Goal: Task Accomplishment & Management: Complete application form

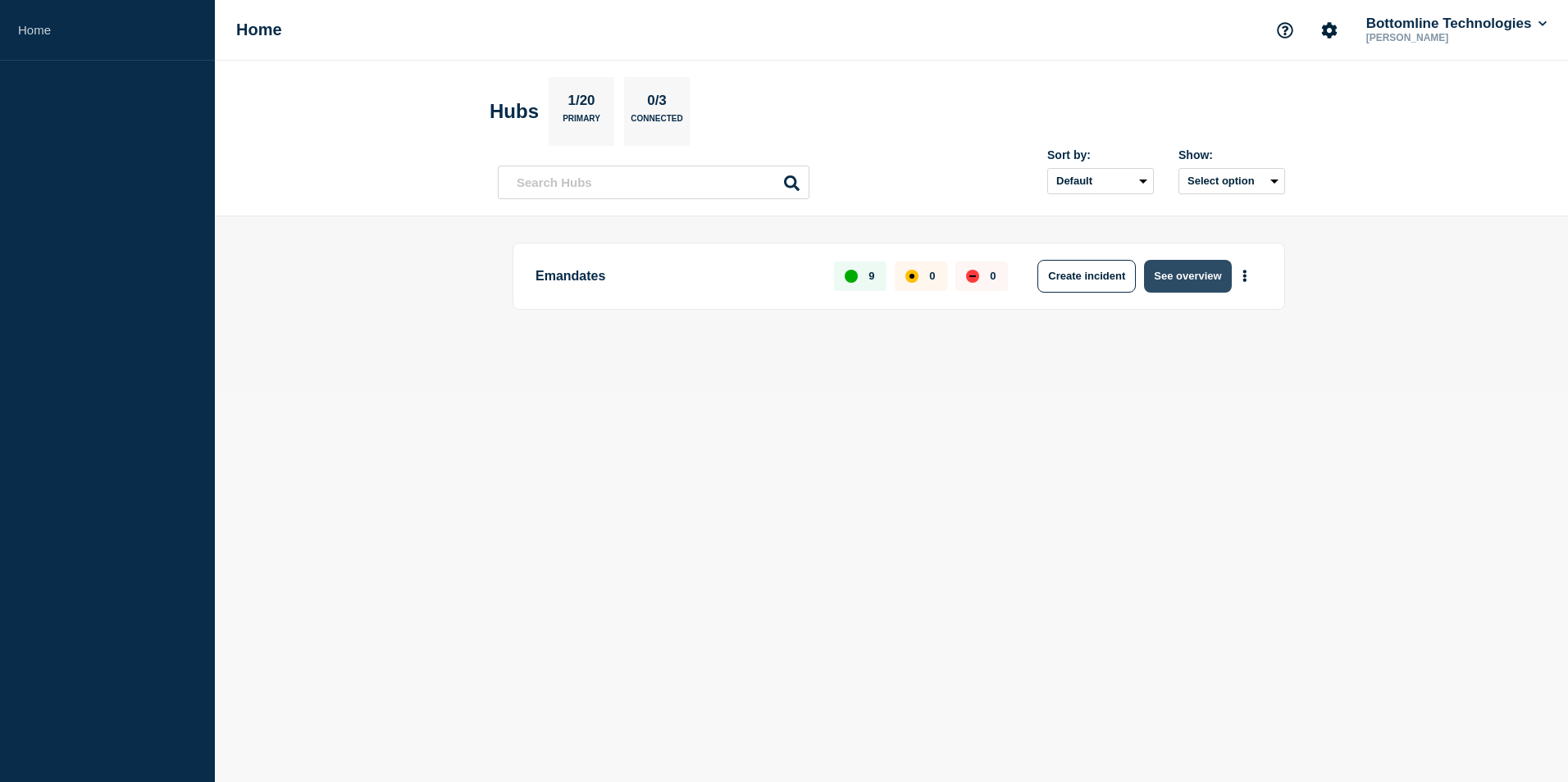
click at [1183, 262] on button "See overview" at bounding box center [1187, 276] width 87 height 33
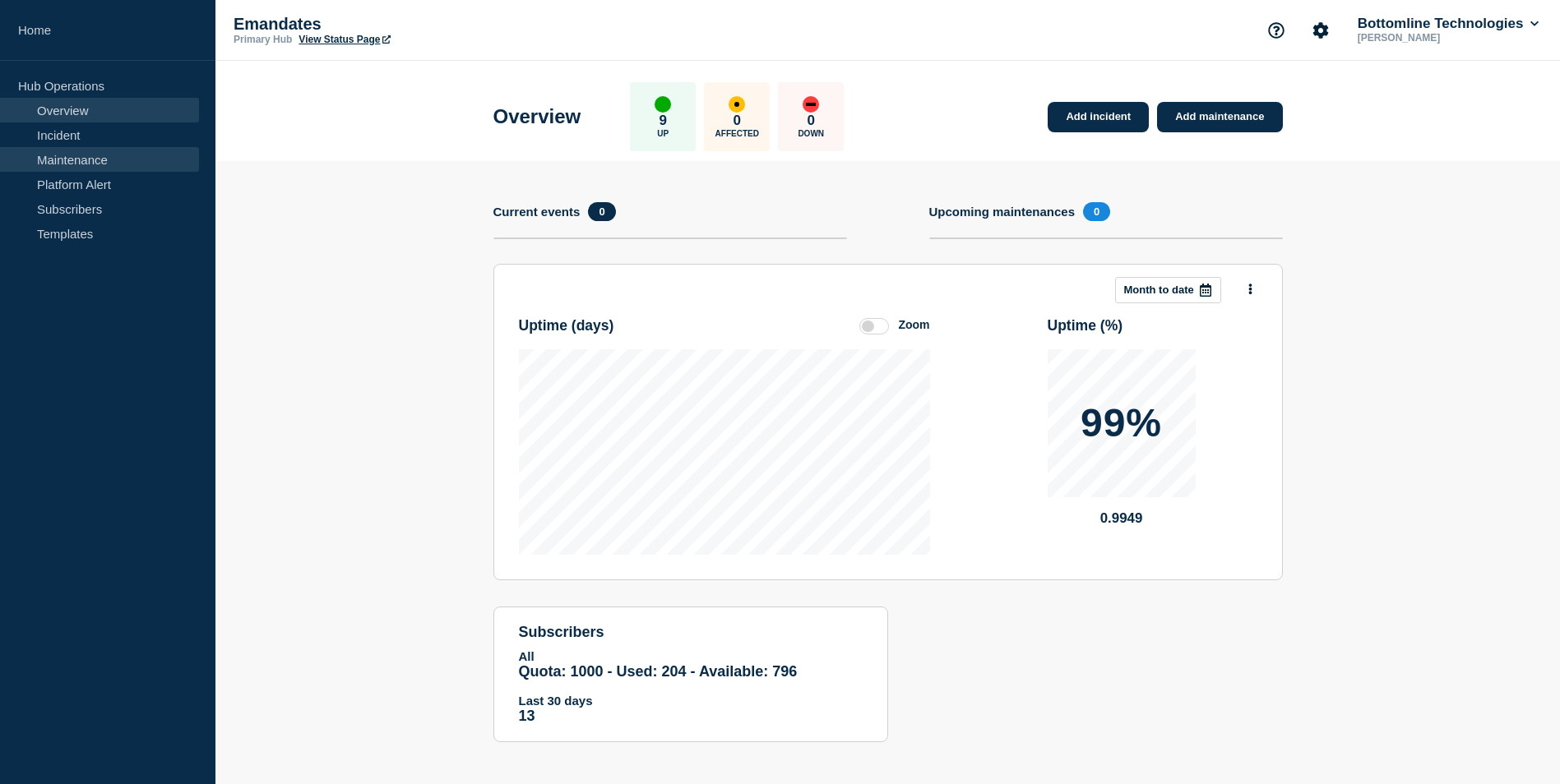
click at [84, 151] on link "Maintenance" at bounding box center [99, 159] width 199 height 25
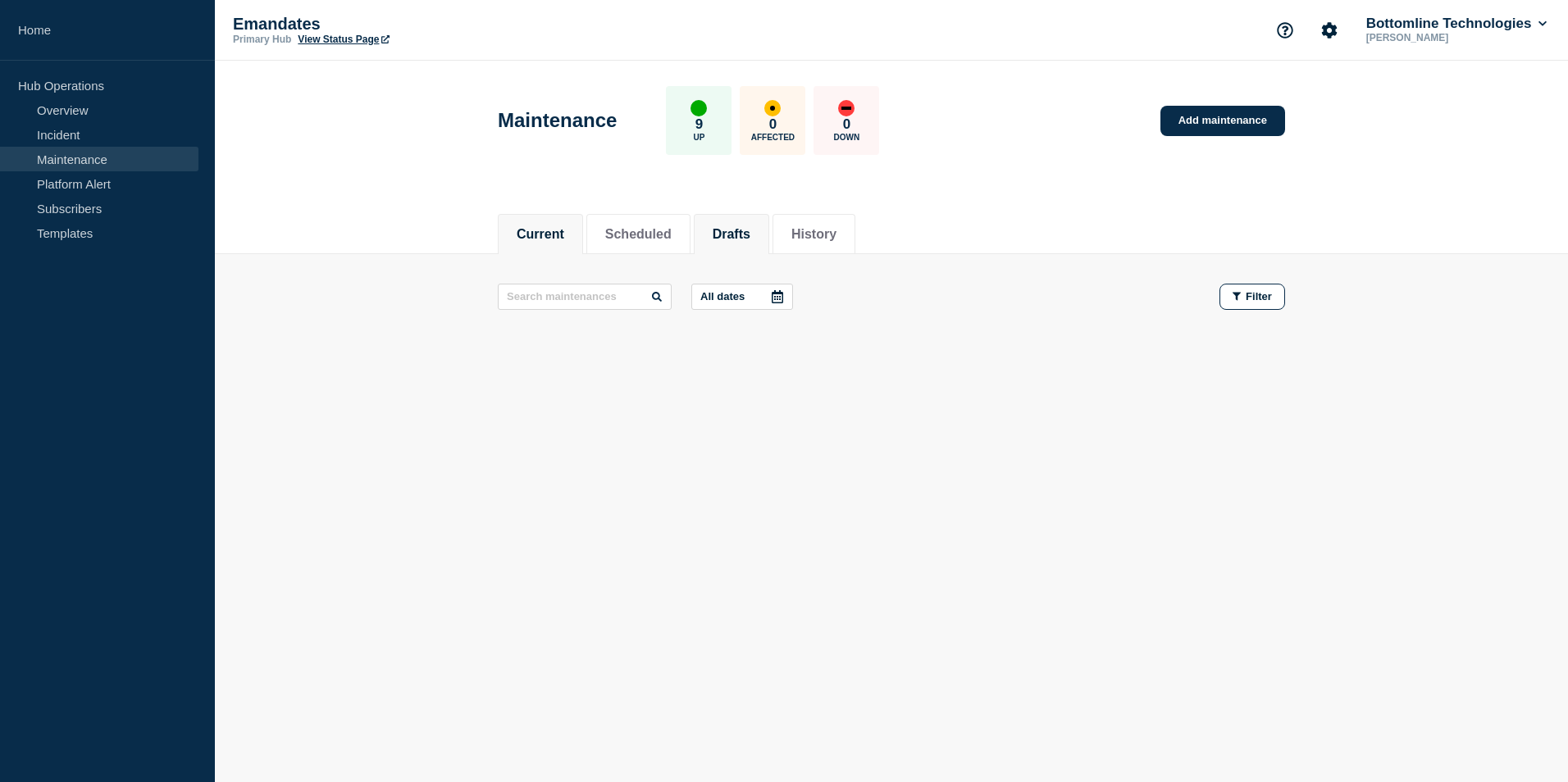
click at [749, 237] on button "Drafts" at bounding box center [732, 234] width 38 height 15
click at [836, 231] on button "History" at bounding box center [813, 234] width 45 height 15
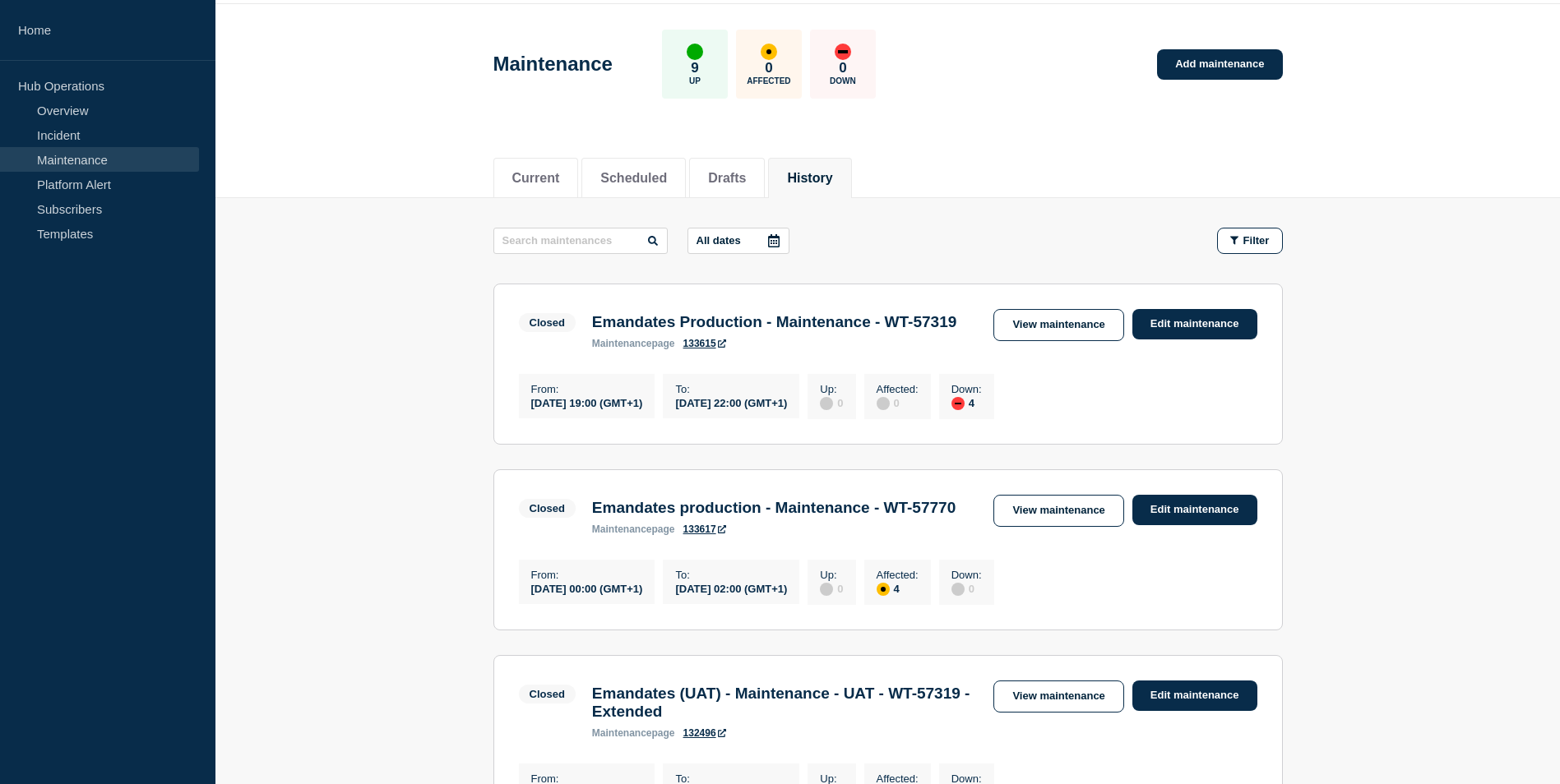
scroll to position [82, 0]
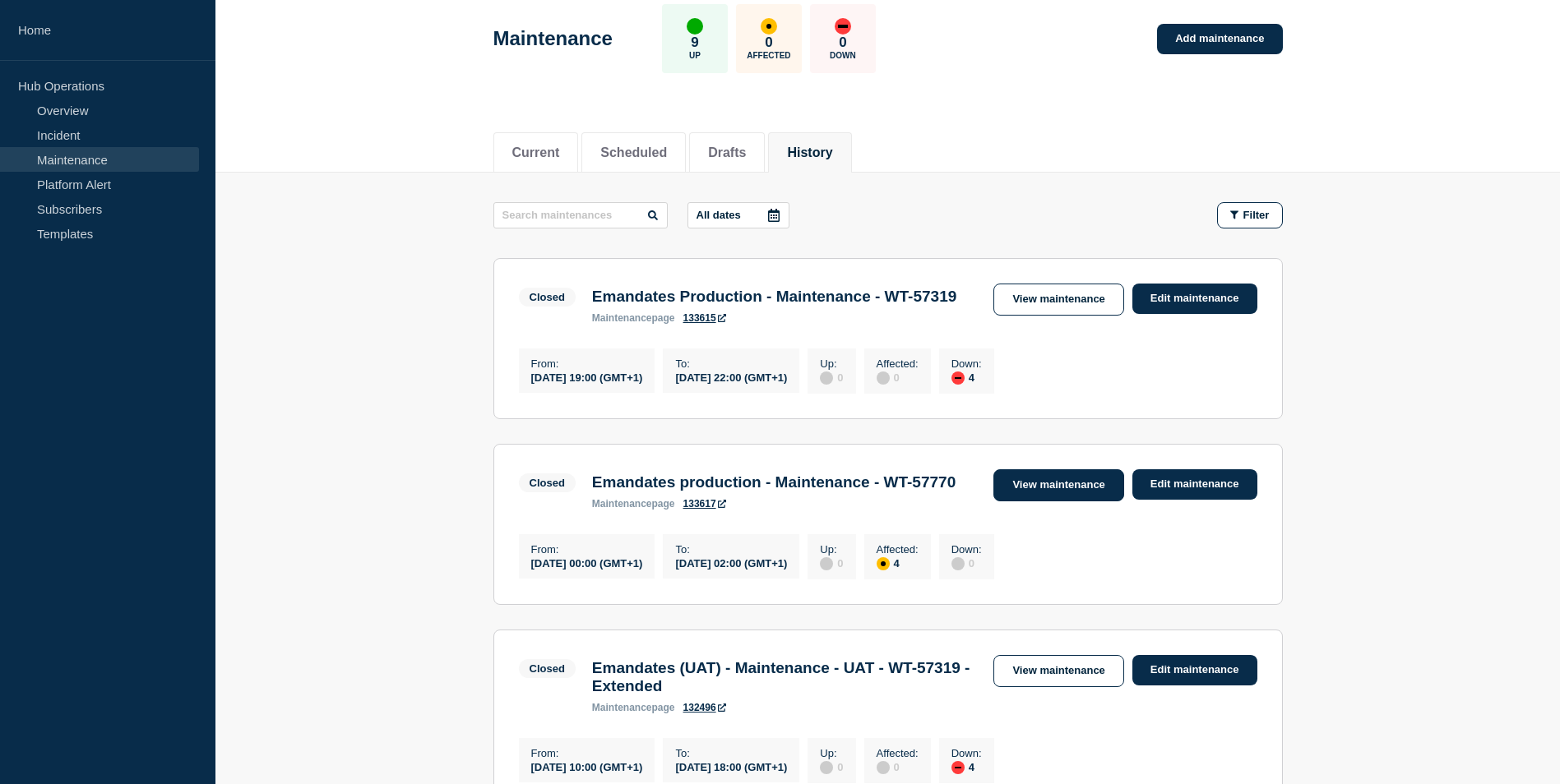
click at [1074, 501] on link "View maintenance" at bounding box center [1059, 485] width 130 height 32
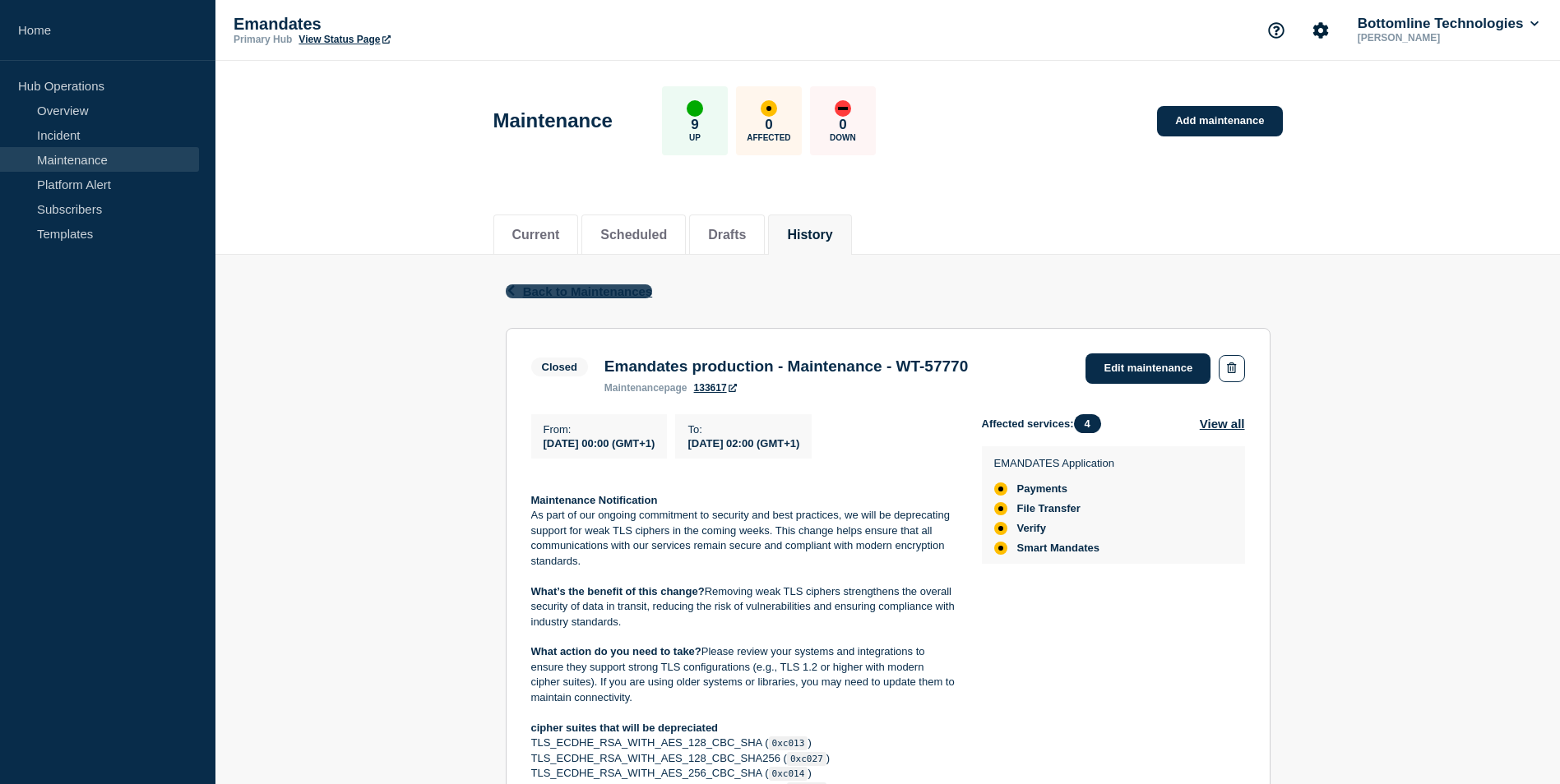
click at [556, 284] on span "Back to Maintenances" at bounding box center [588, 291] width 130 height 14
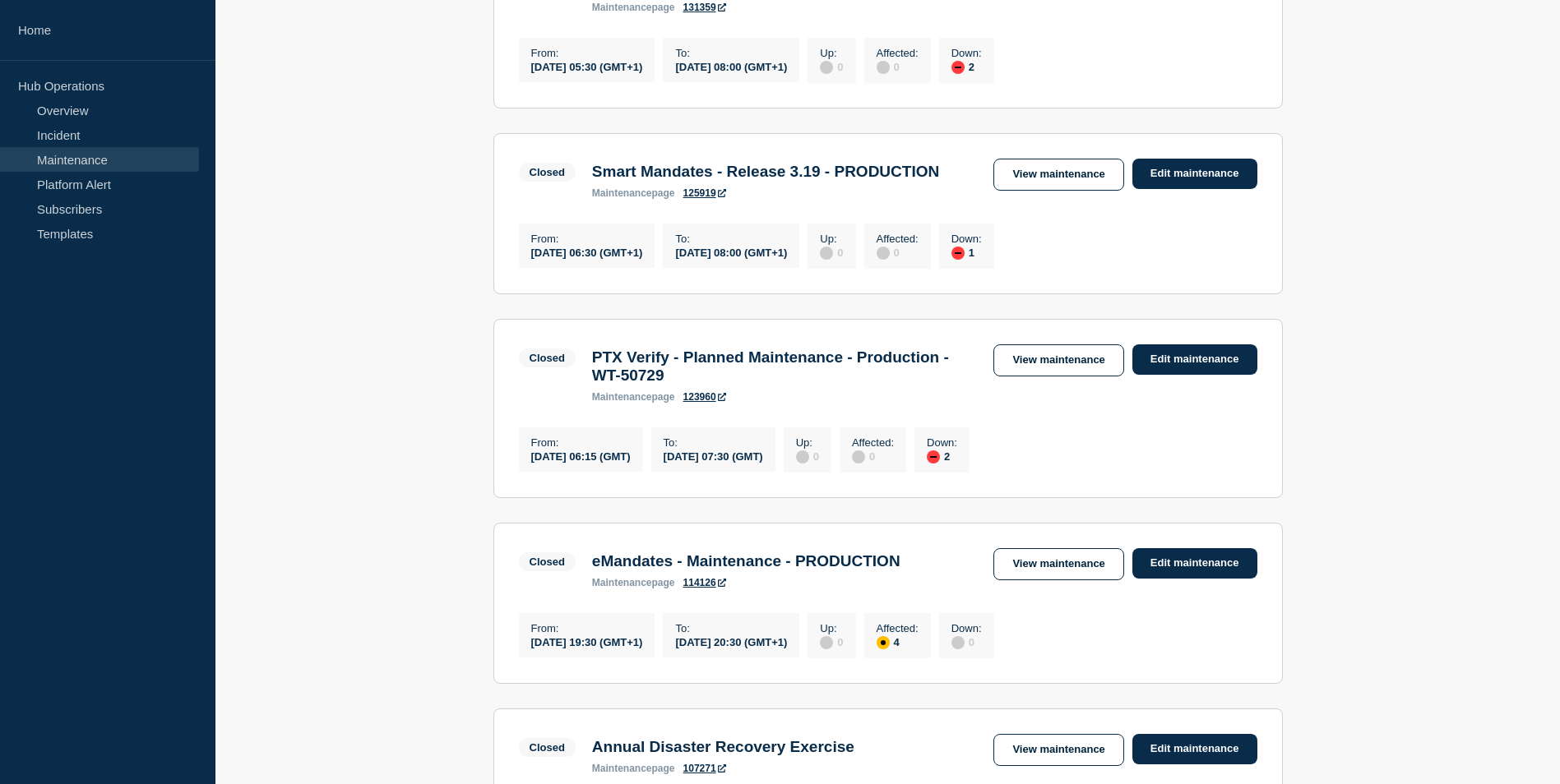
scroll to position [1233, 0]
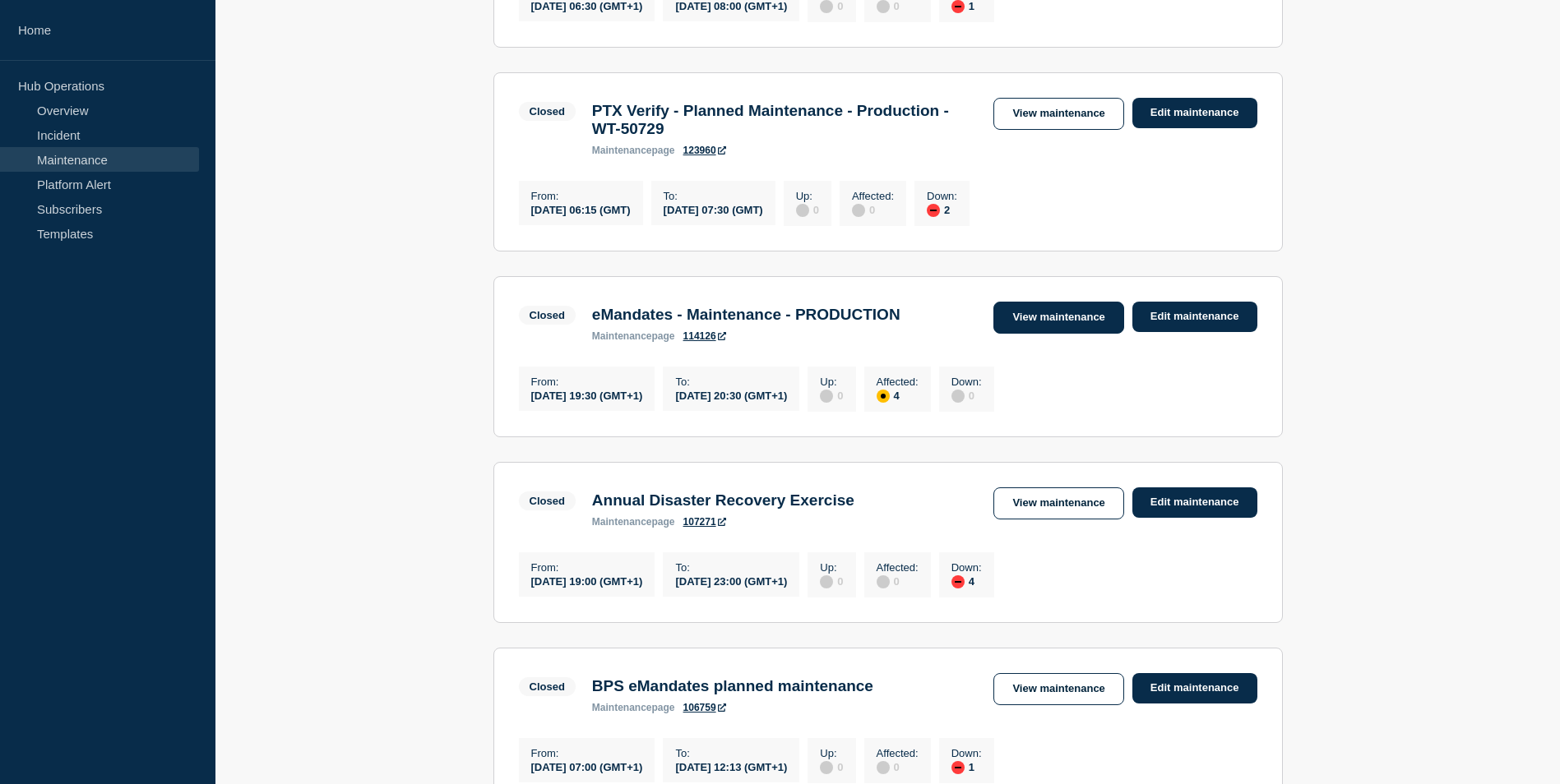
click at [1067, 334] on link "View maintenance" at bounding box center [1059, 317] width 130 height 32
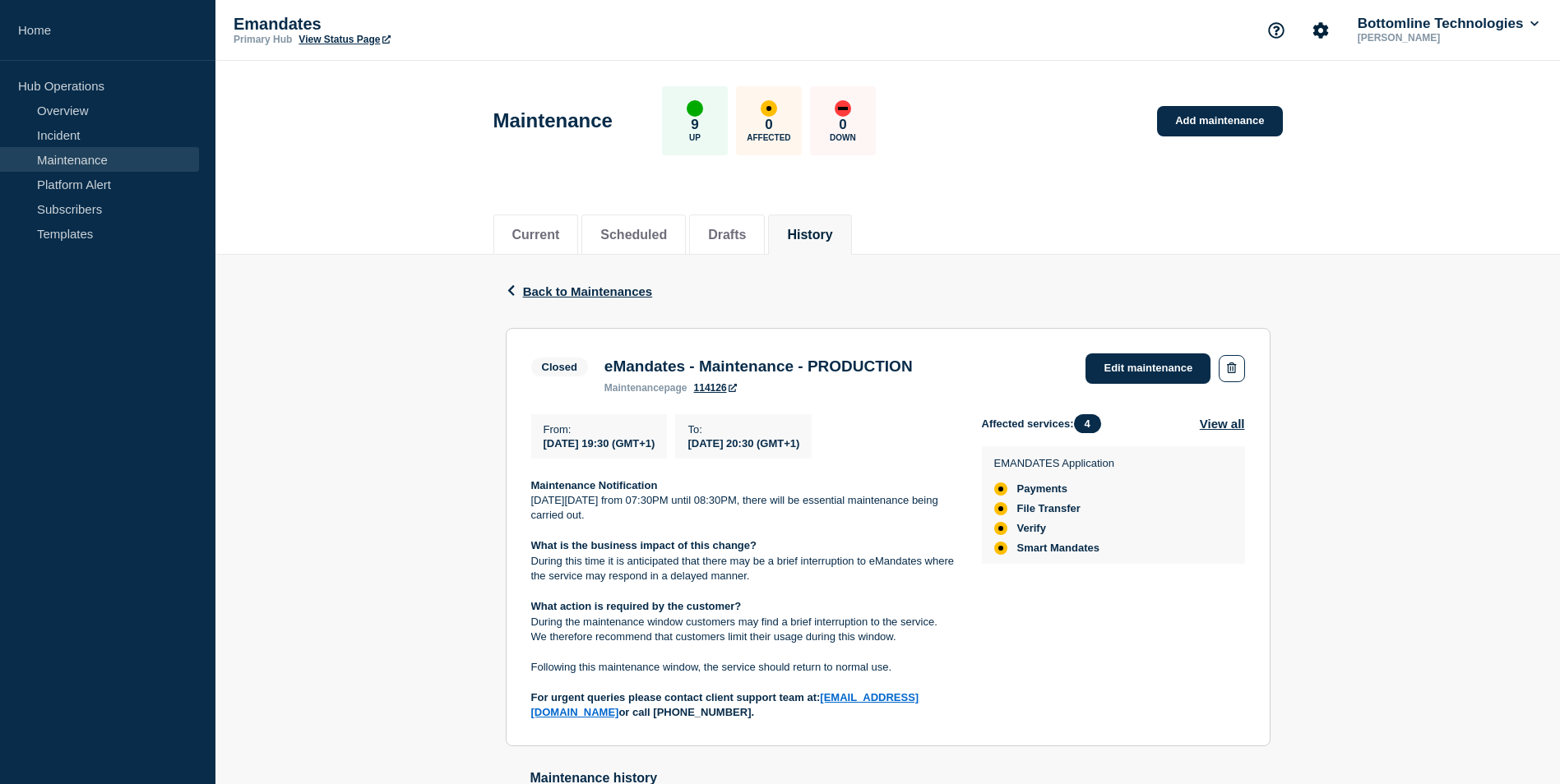
click at [638, 613] on strong "What action is required by the customer?" at bounding box center [636, 606] width 210 height 12
click at [533, 488] on strong "Maintenance Notification" at bounding box center [594, 485] width 127 height 12
drag, startPoint x: 532, startPoint y: 489, endPoint x: 858, endPoint y: 725, distance: 402.5
click at [858, 721] on div "Maintenance Notification [DATE][DATE] from 07:30PM until 08:30PM, there will be…" at bounding box center [743, 599] width 425 height 242
drag, startPoint x: 858, startPoint y: 725, endPoint x: 807, endPoint y: 601, distance: 134.1
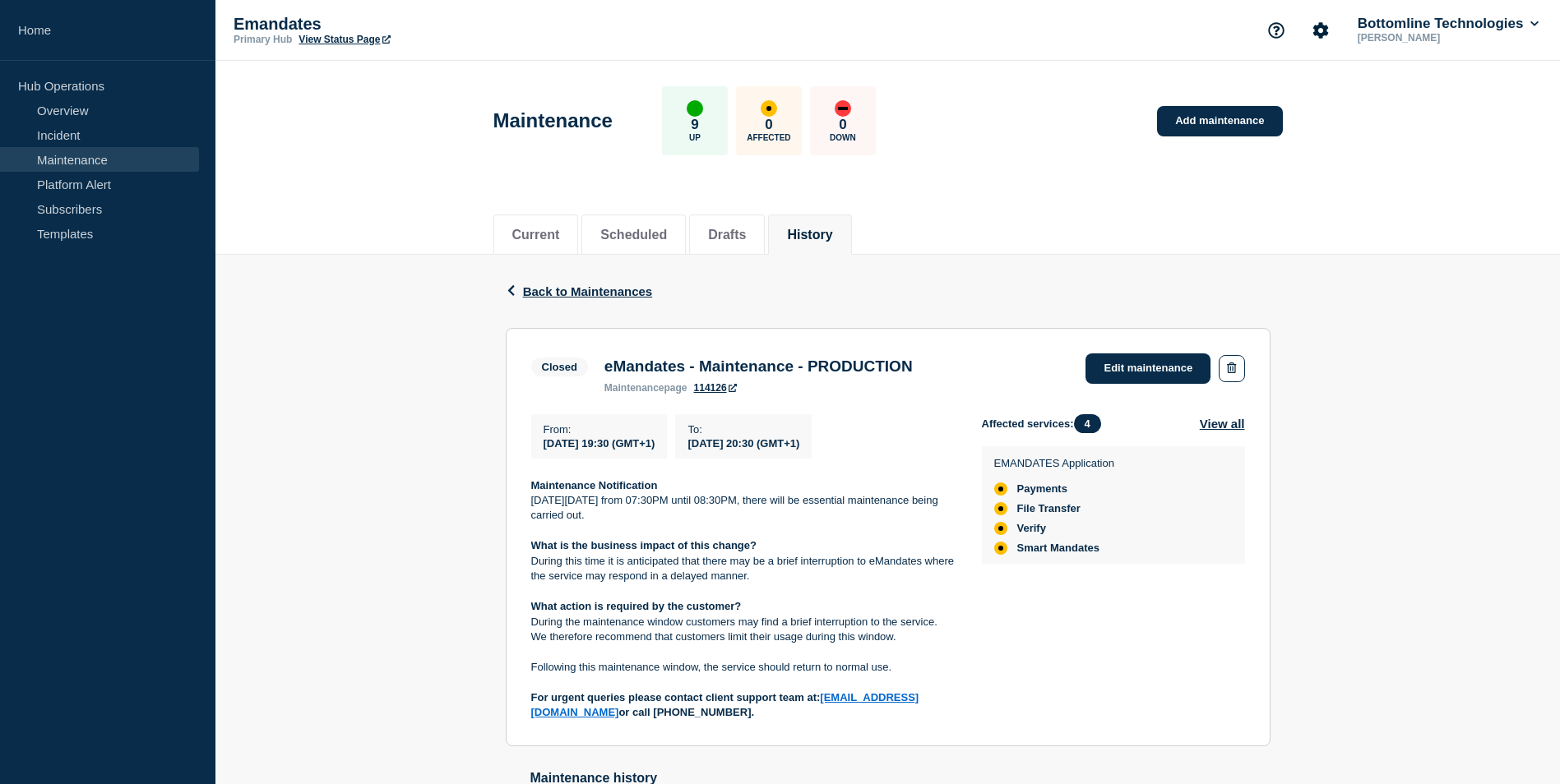
copy div "Maintenance Notification [DATE][DATE] from 07:30PM until 08:30PM, there will be…"
drag, startPoint x: 684, startPoint y: 572, endPoint x: 994, endPoint y: 666, distance: 323.9
click at [994, 666] on div "Affected services: 4 View all EMANDATES Application Payments File Transfer Veri…" at bounding box center [1113, 568] width 263 height 307
click at [82, 149] on link "Maintenance" at bounding box center [99, 159] width 199 height 25
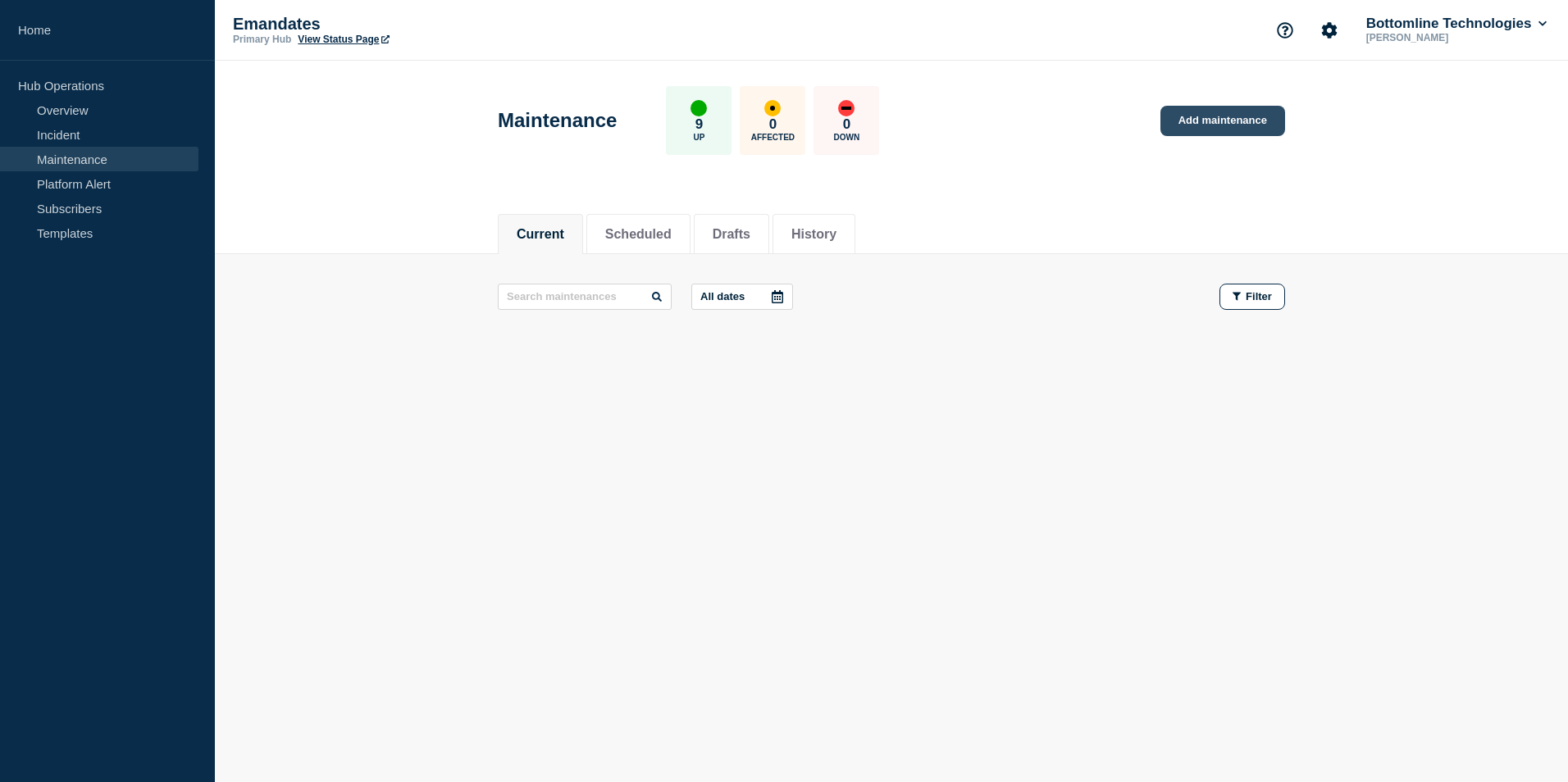
click at [1201, 121] on link "Add maintenance" at bounding box center [1223, 121] width 125 height 30
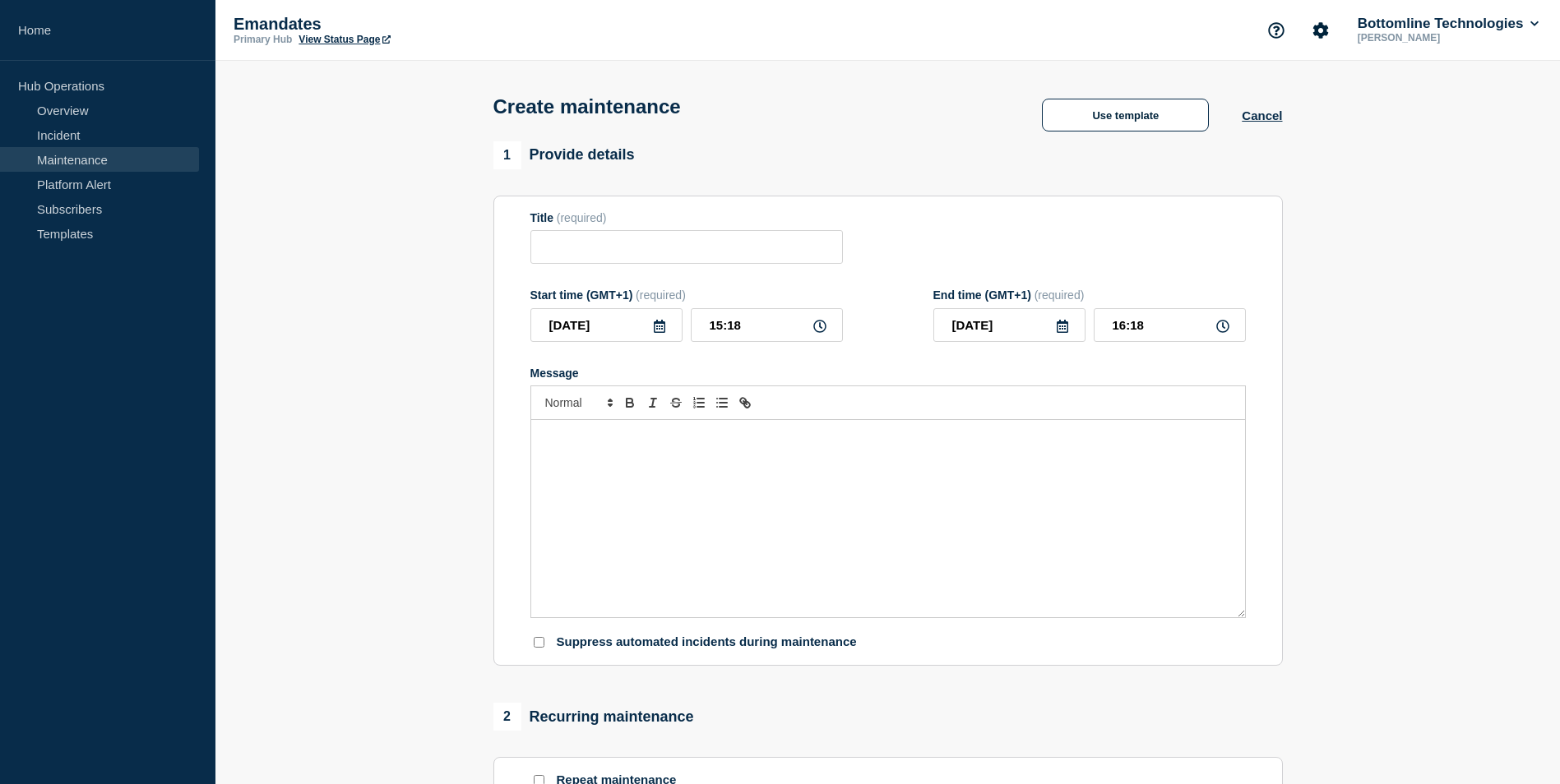
click at [66, 155] on link "Maintenance" at bounding box center [99, 159] width 199 height 25
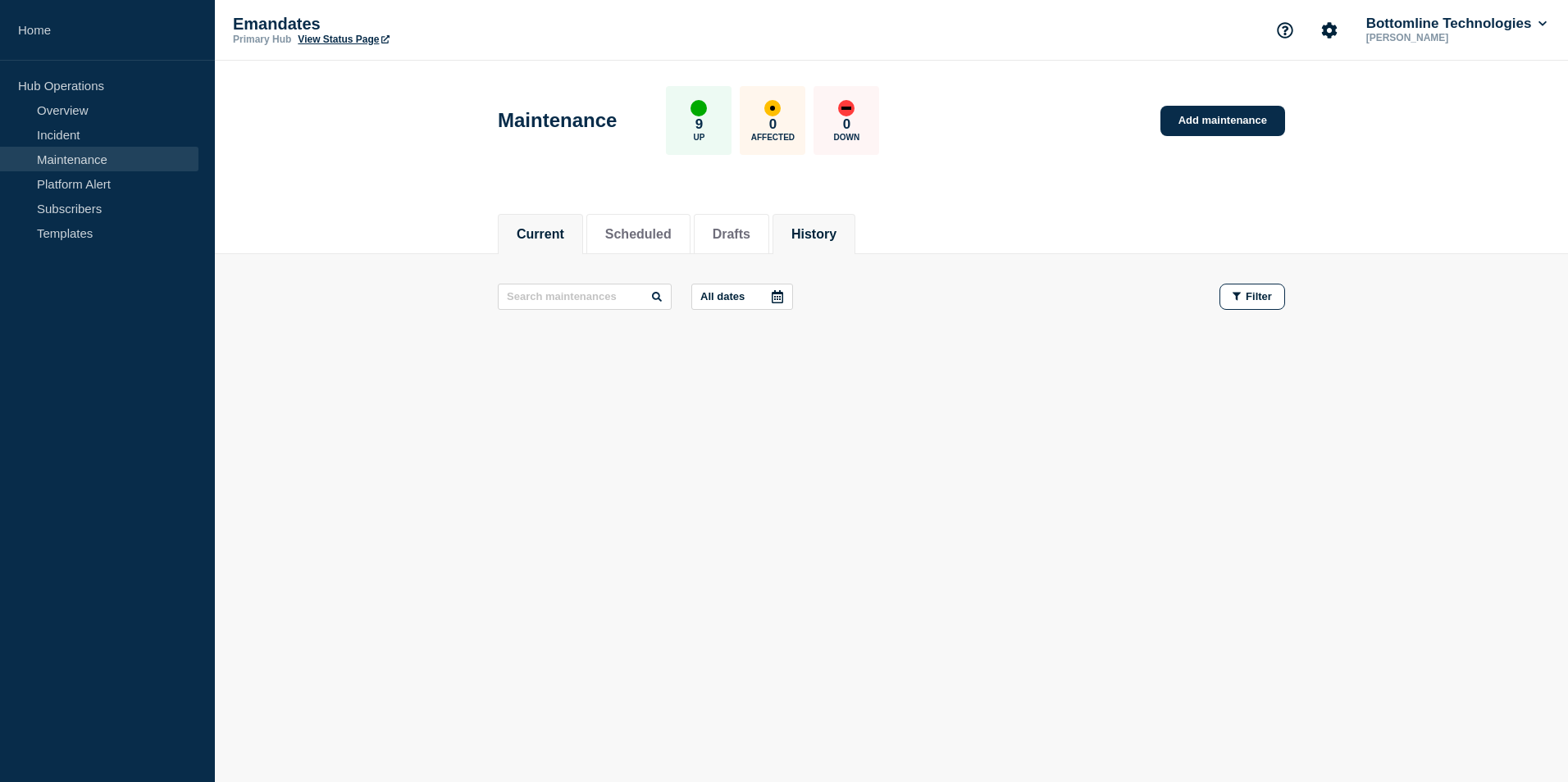
click at [836, 227] on button "History" at bounding box center [813, 234] width 45 height 15
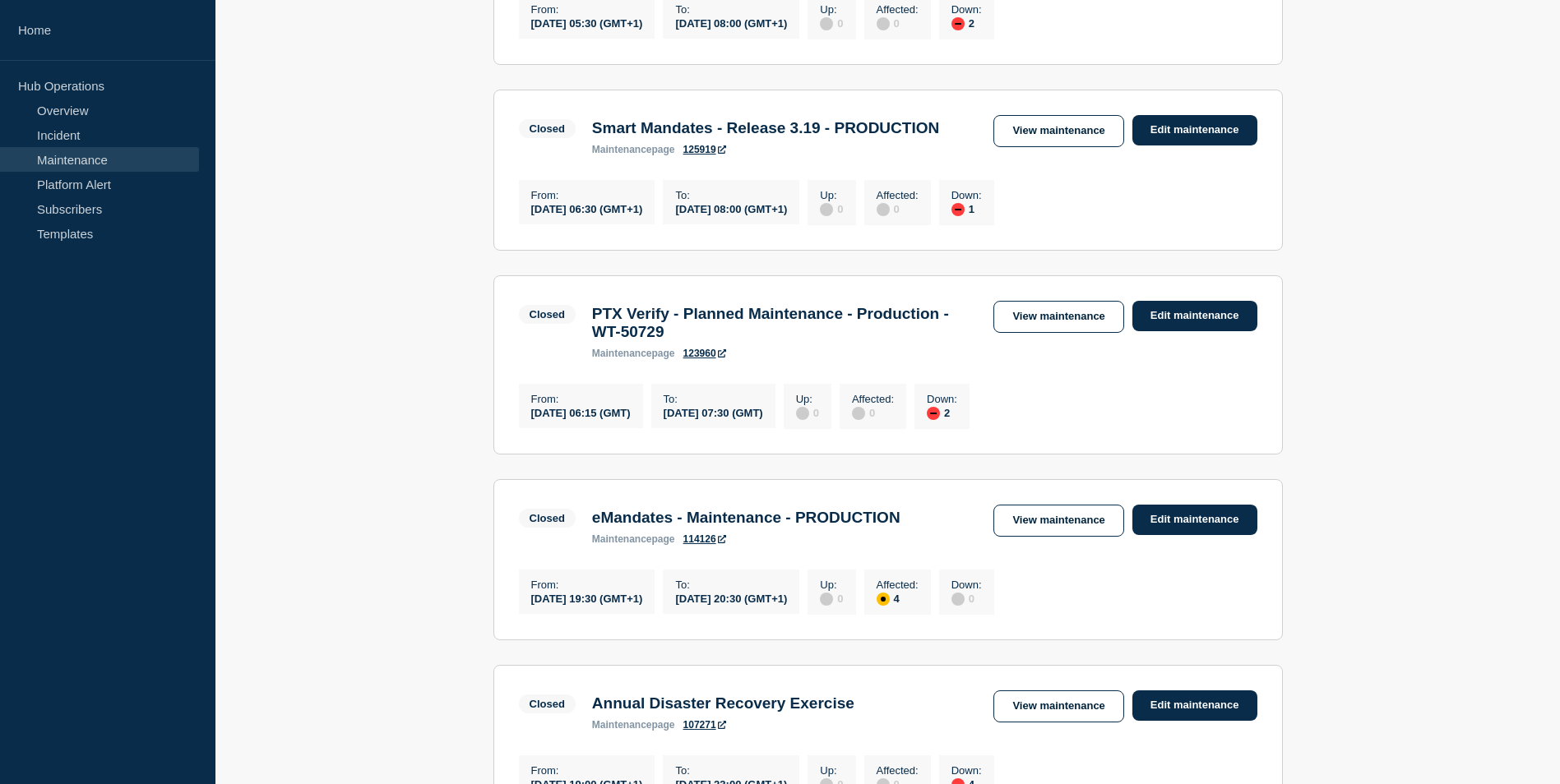
scroll to position [1233, 0]
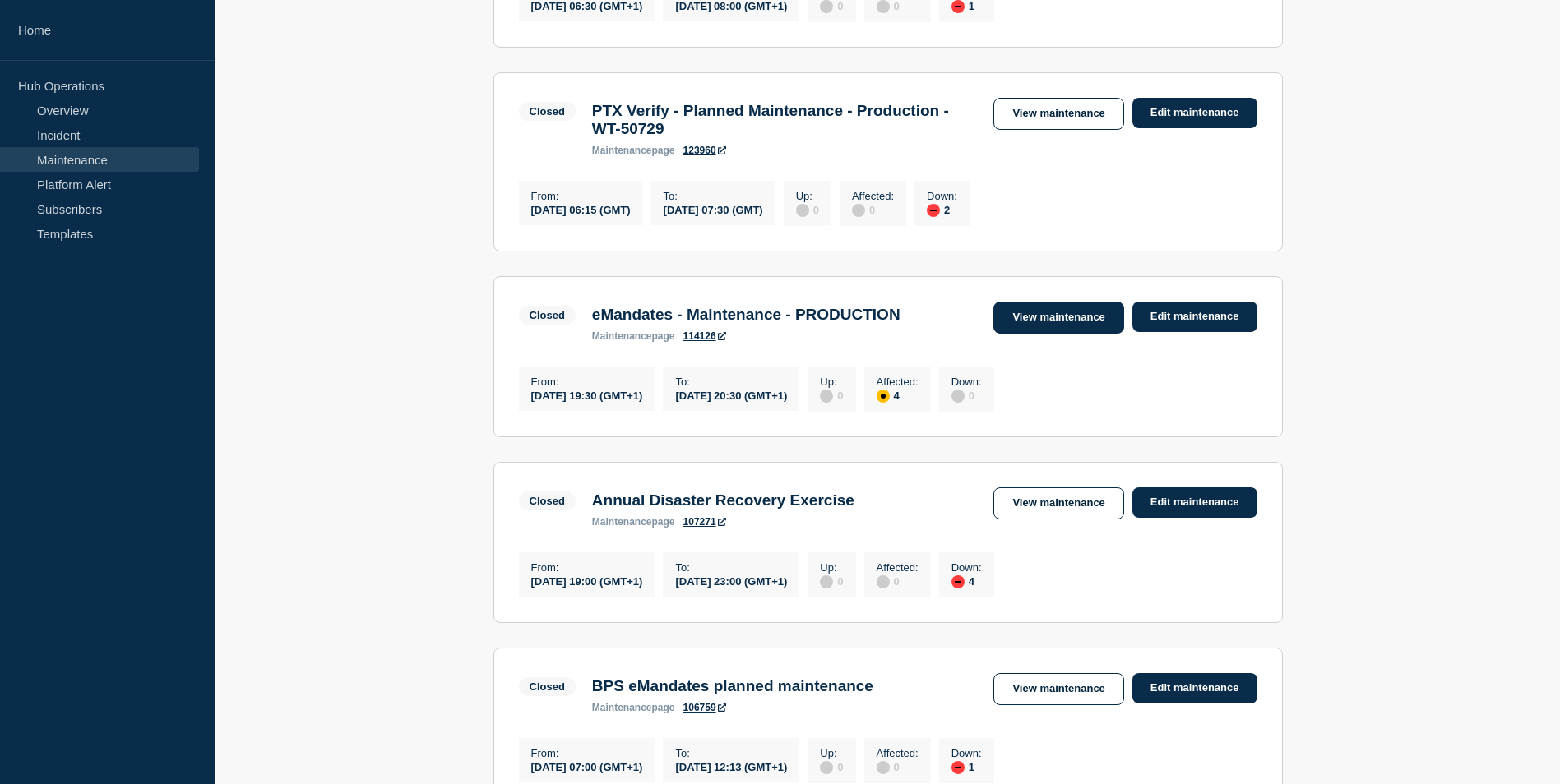
click at [1078, 334] on link "View maintenance" at bounding box center [1059, 317] width 130 height 32
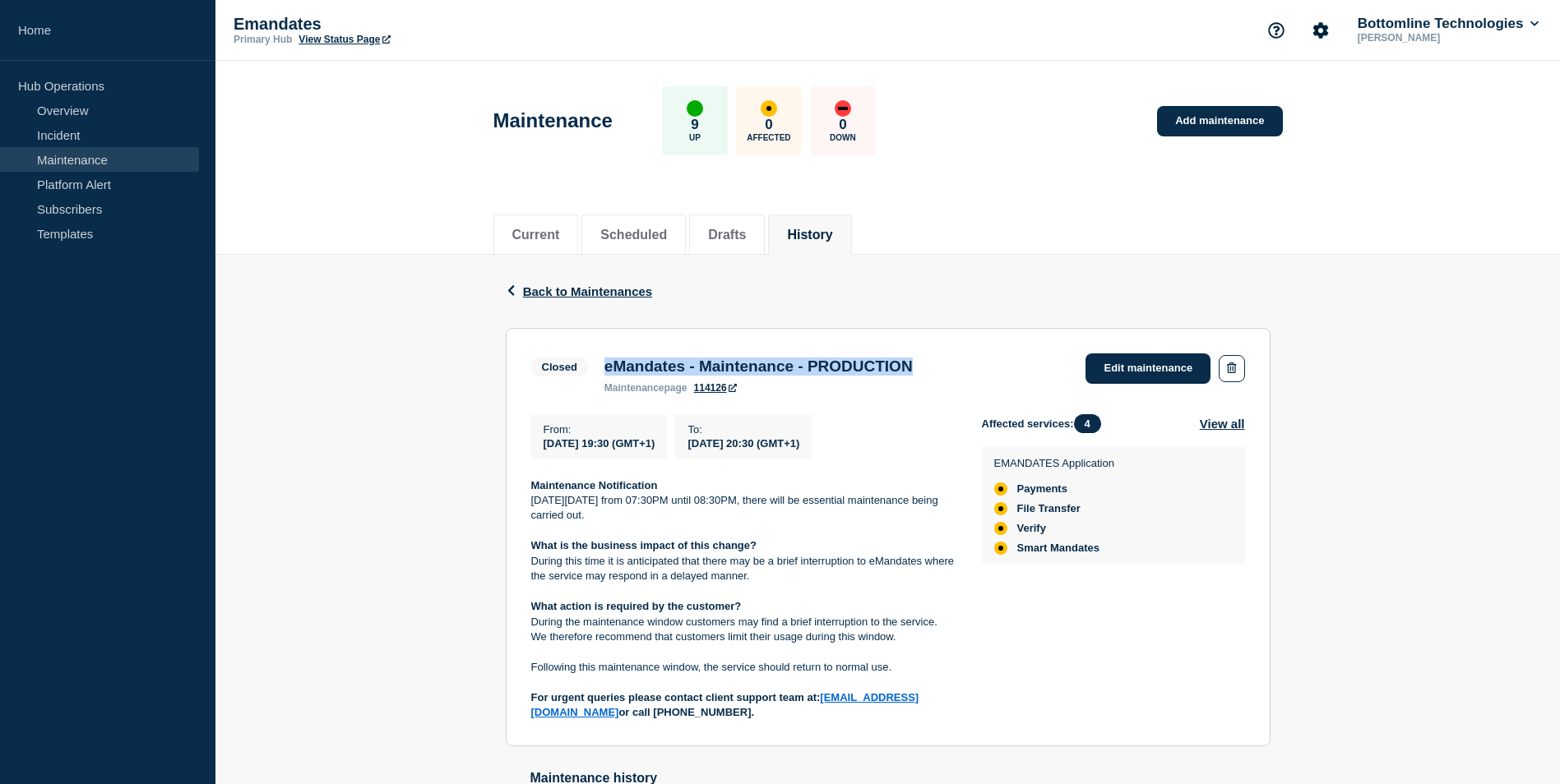
drag, startPoint x: 604, startPoint y: 368, endPoint x: 966, endPoint y: 373, distance: 362.0
click at [966, 373] on div "Closed eMandates - Maintenance - PRODUCTION maintenance page 114126 Edit mainte…" at bounding box center [888, 373] width 714 height 40
drag, startPoint x: 966, startPoint y: 373, endPoint x: 921, endPoint y: 369, distance: 45.2
copy h3 "eMandates - Maintenance - PRODUCTION"
click at [67, 158] on link "Maintenance" at bounding box center [99, 159] width 199 height 25
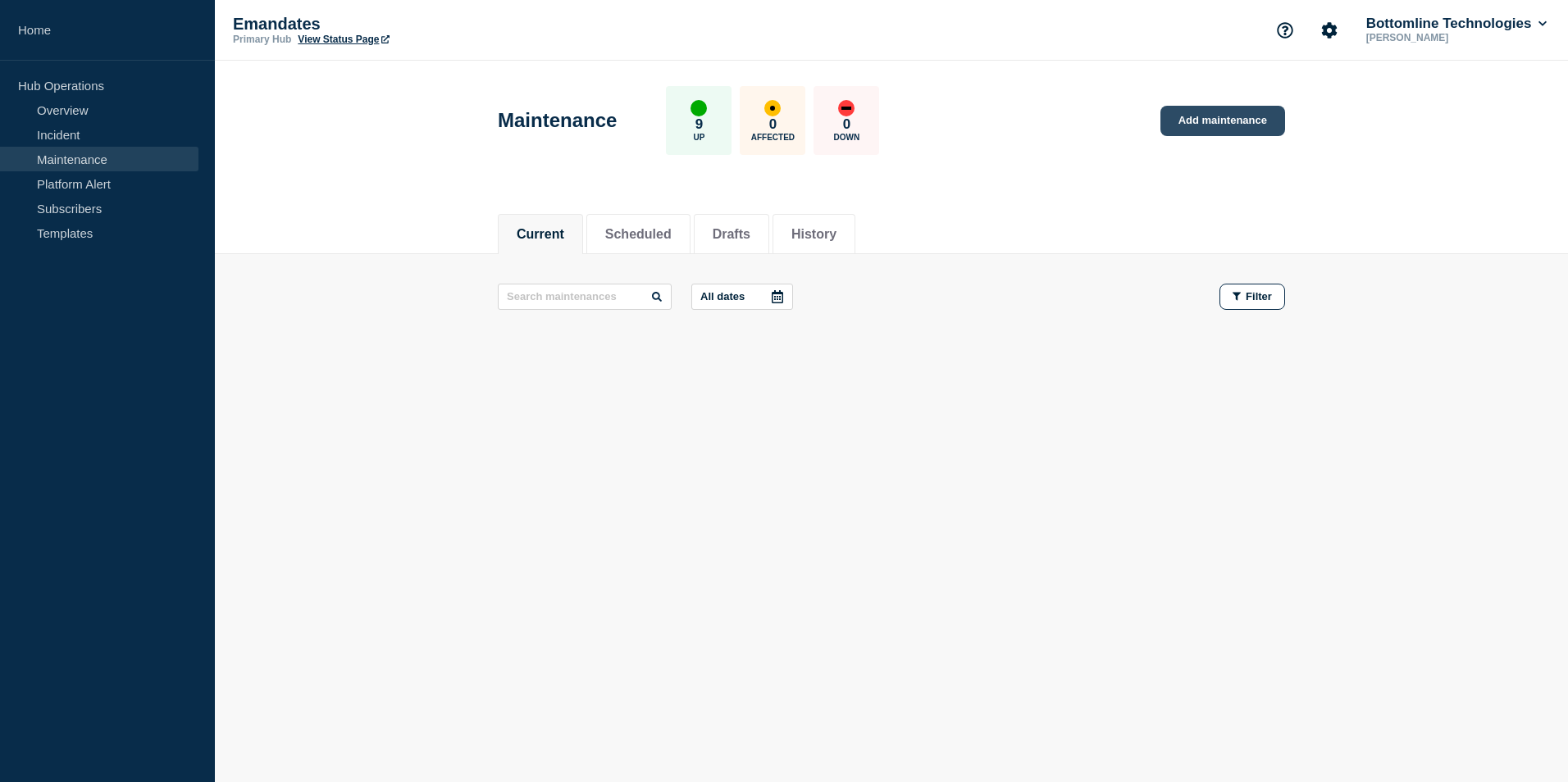
click at [1248, 116] on link "Add maintenance" at bounding box center [1223, 121] width 125 height 30
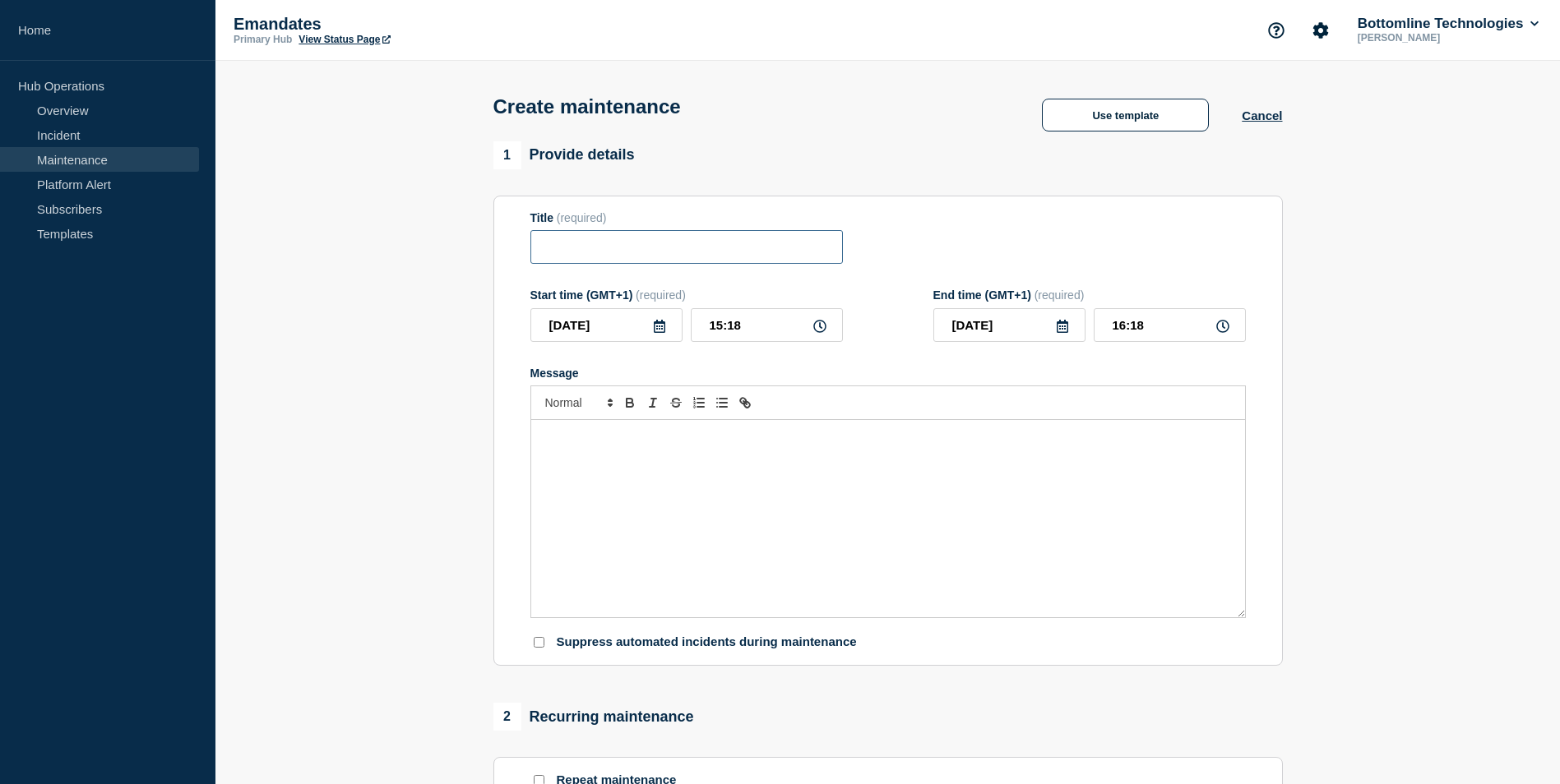
click at [586, 257] on input "Title" at bounding box center [686, 246] width 312 height 34
paste input "eMandates - Maintenance - PRODUCTION"
type input "eMandates - Maintenance - PRODUCTION"
click at [582, 450] on div "Message" at bounding box center [888, 519] width 714 height 197
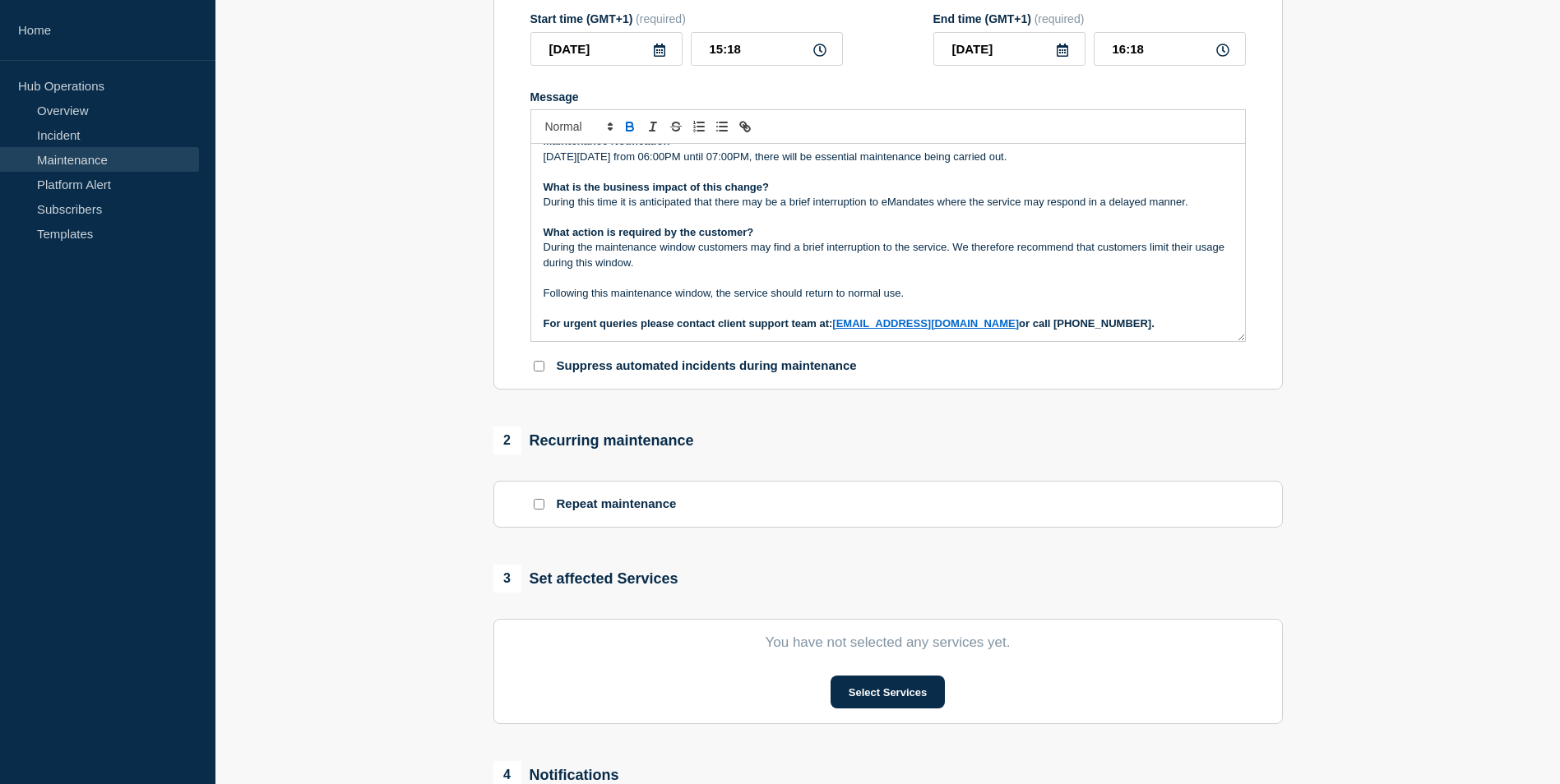
scroll to position [329, 0]
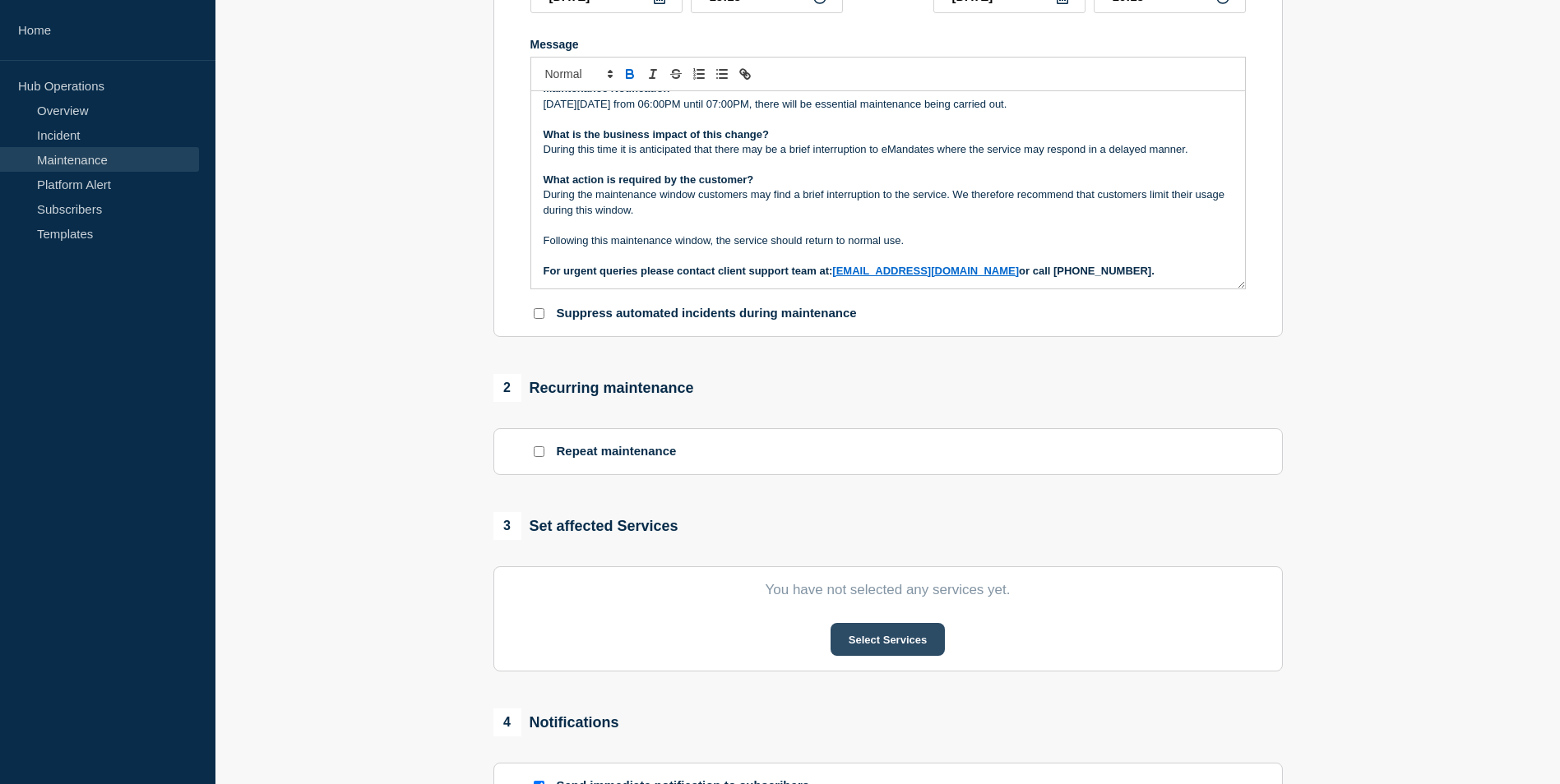
click at [878, 638] on button "Select Services" at bounding box center [887, 640] width 115 height 33
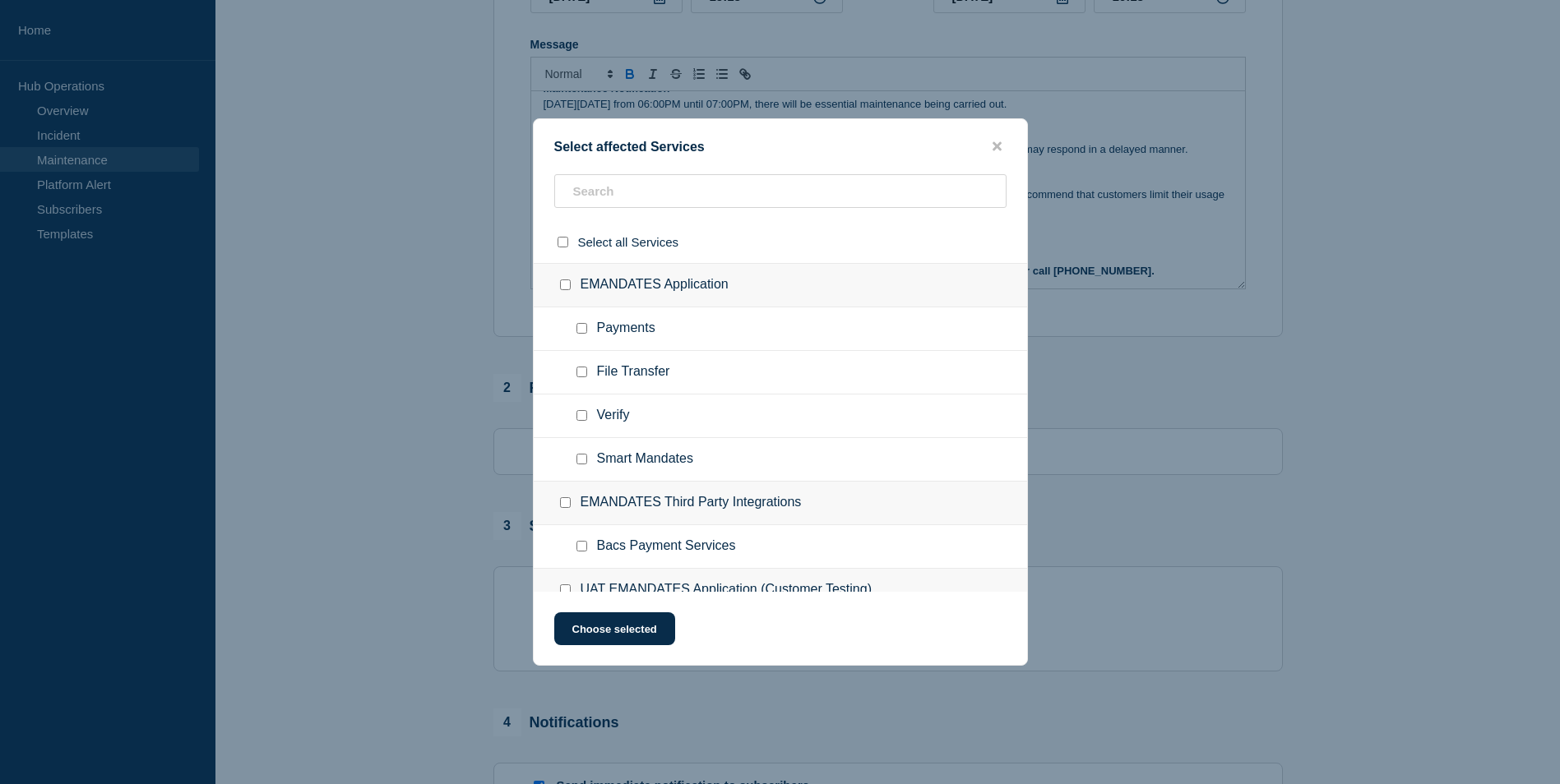
click at [567, 288] on input "EMANDATES Application checkbox" at bounding box center [565, 284] width 11 height 11
checkbox input "true"
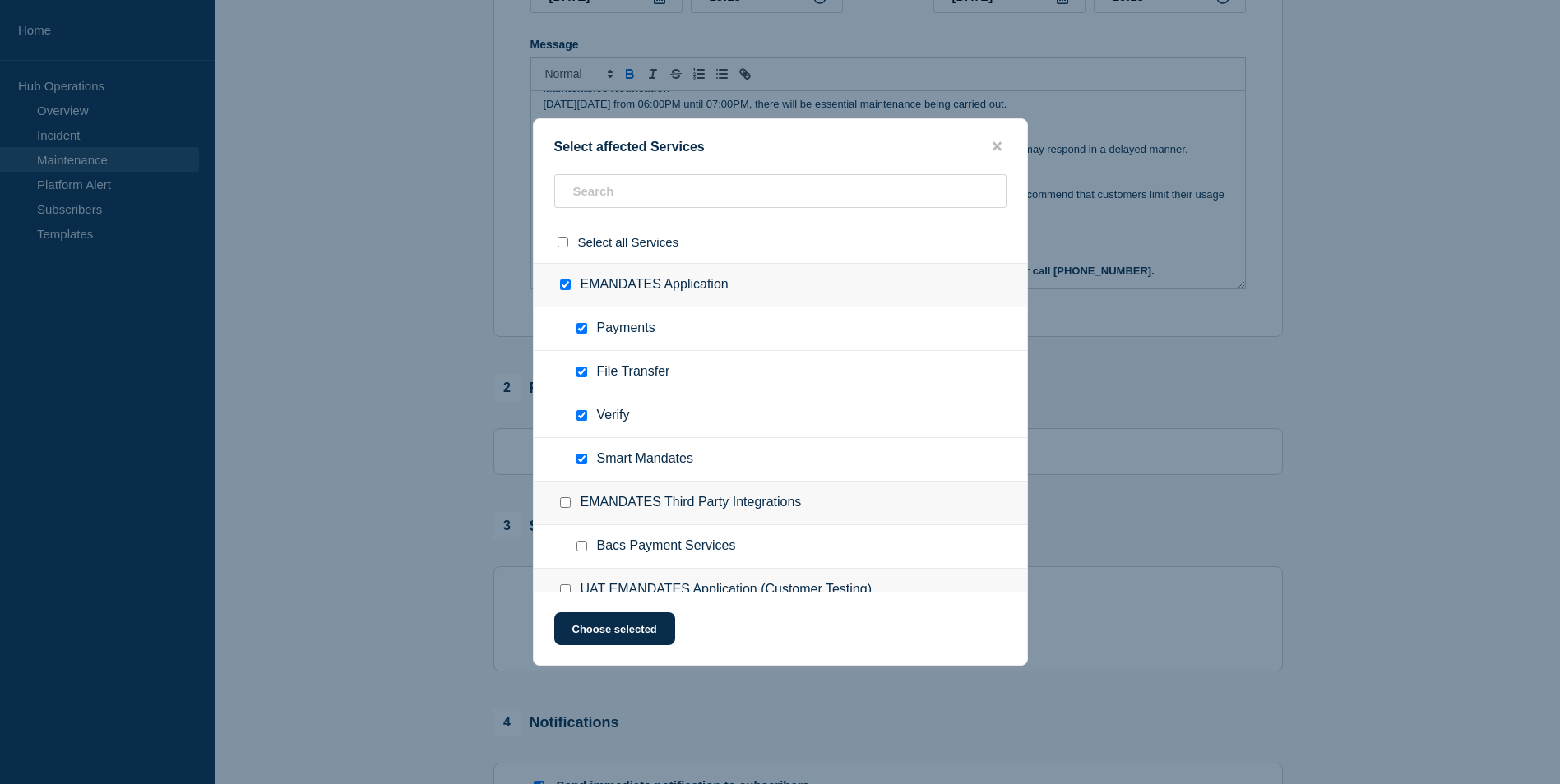
checkbox input "true"
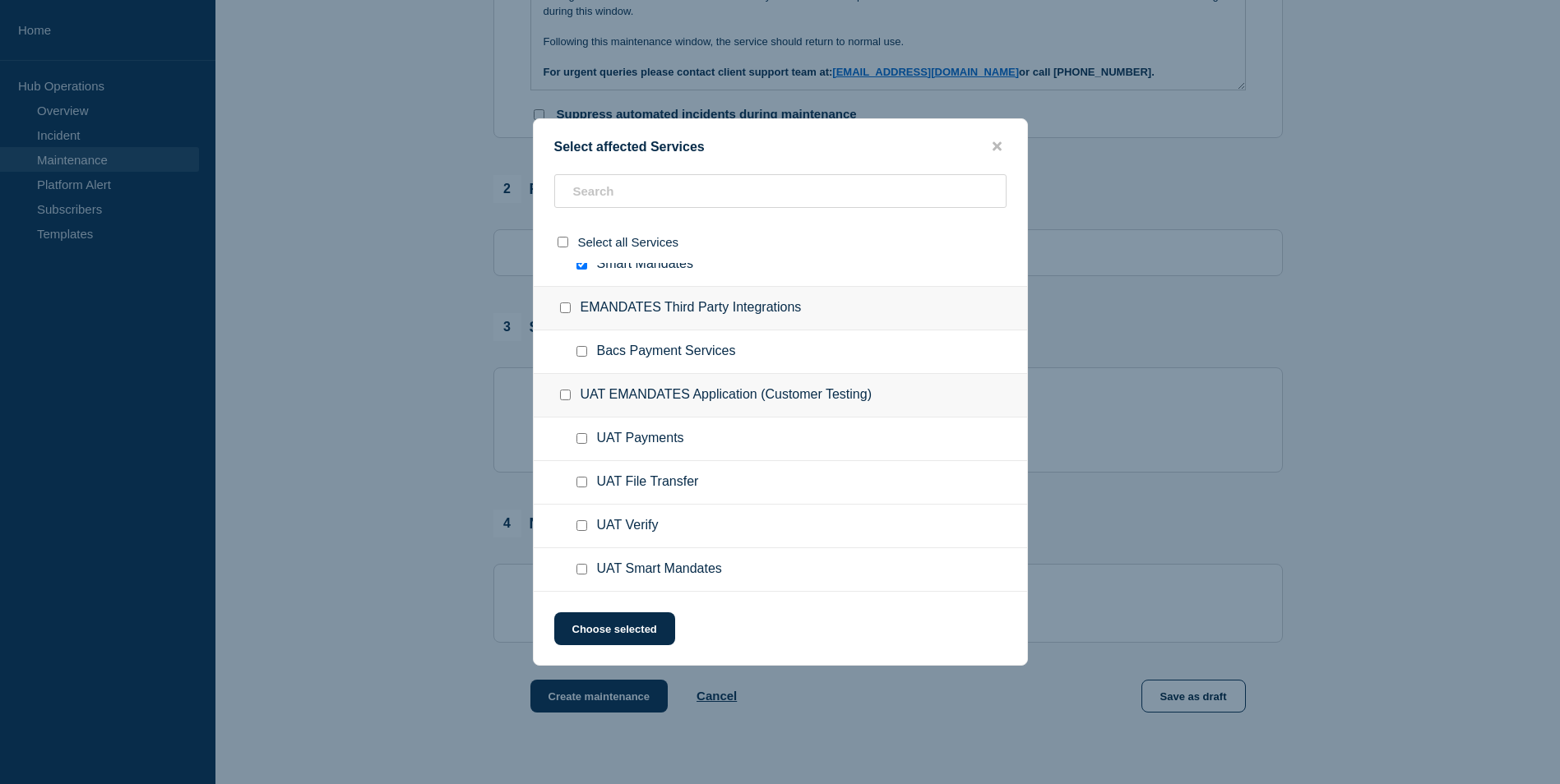
scroll to position [575, 0]
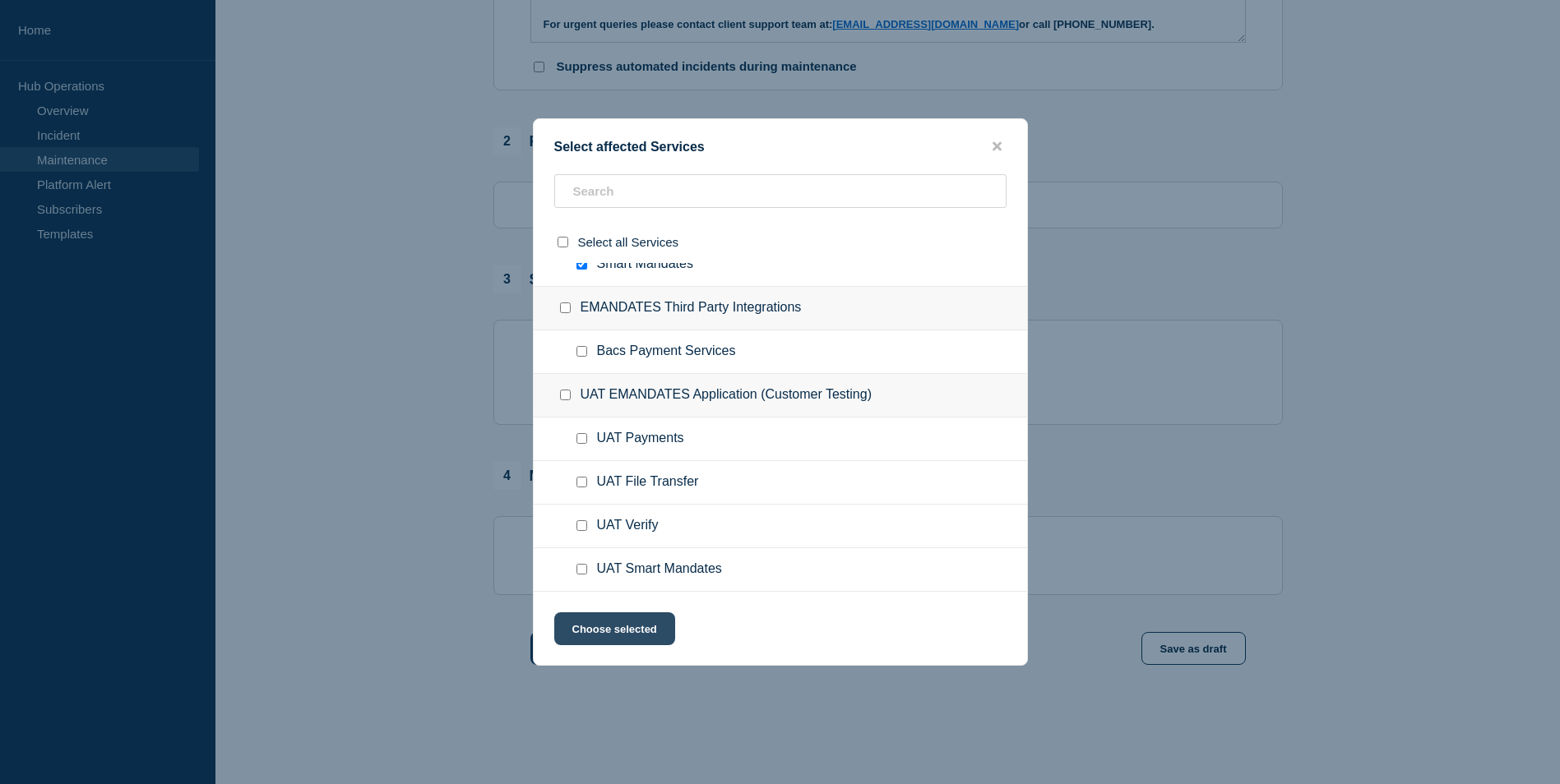
click at [632, 623] on button "Choose selected" at bounding box center [614, 629] width 121 height 33
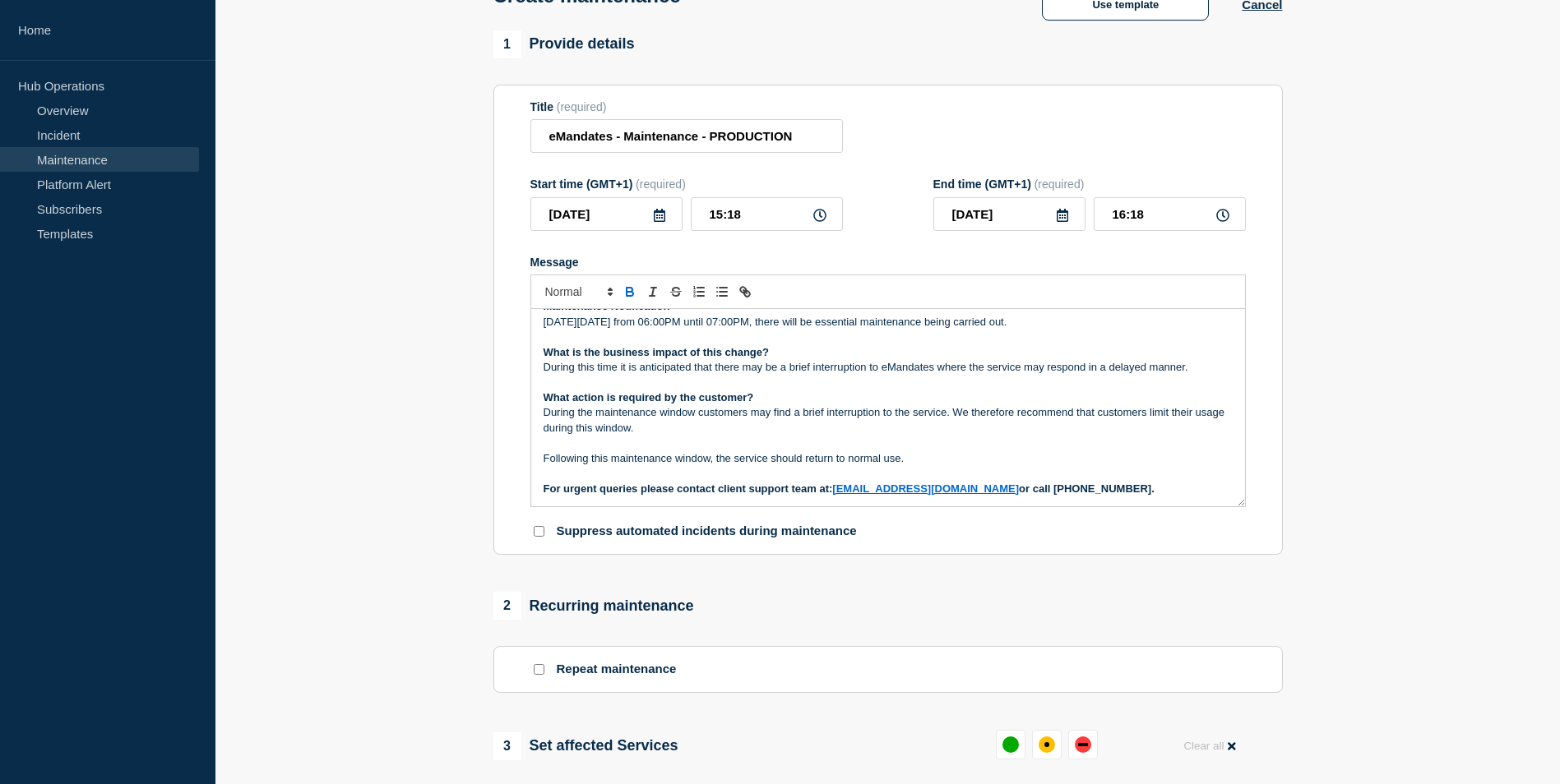
scroll to position [72, 0]
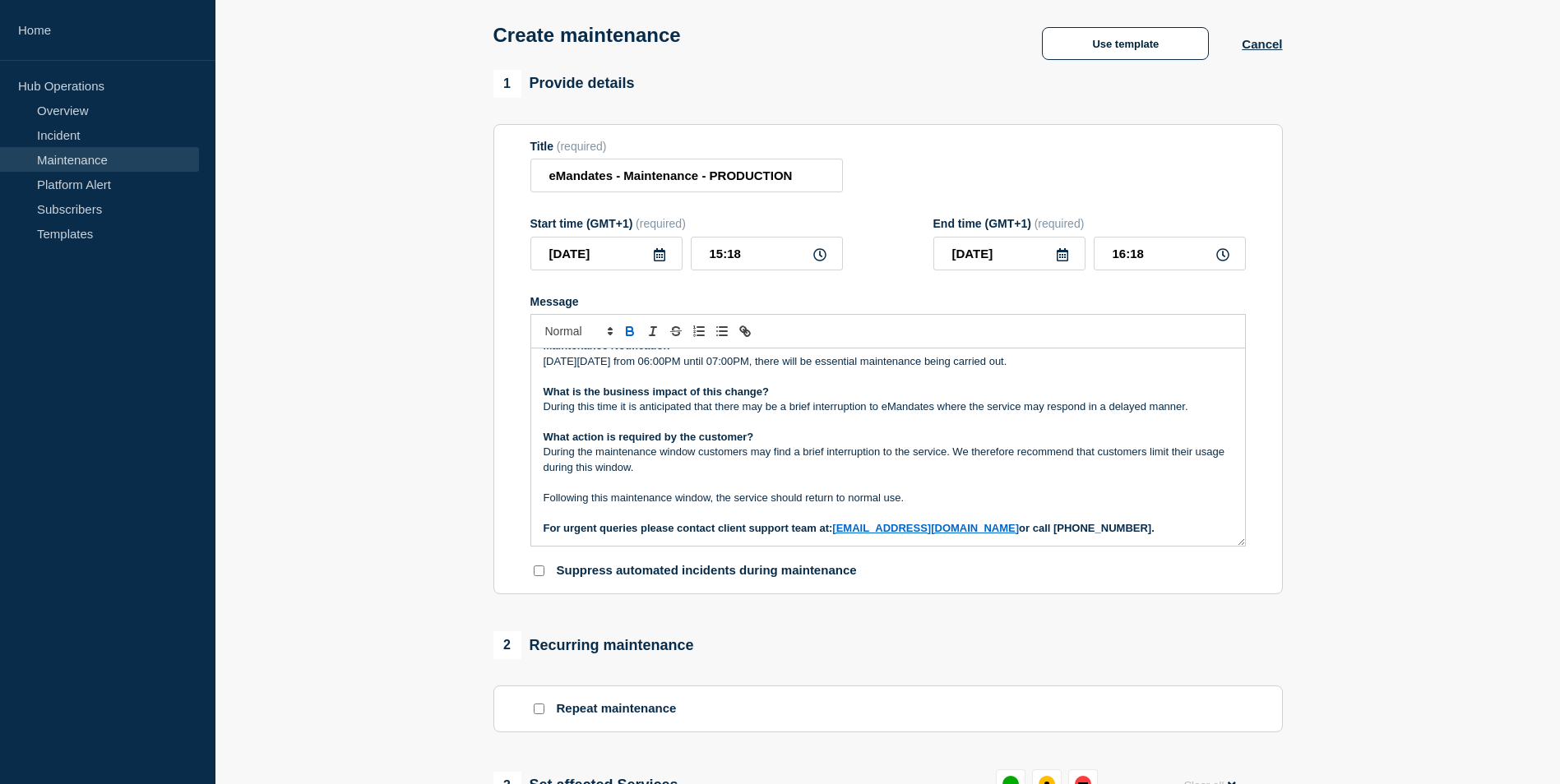
click at [818, 258] on icon at bounding box center [820, 255] width 13 height 13
click at [759, 254] on input "15:18" at bounding box center [767, 253] width 152 height 34
click at [721, 254] on input "15:18" at bounding box center [767, 253] width 152 height 34
type input "10:18"
type input "11:18"
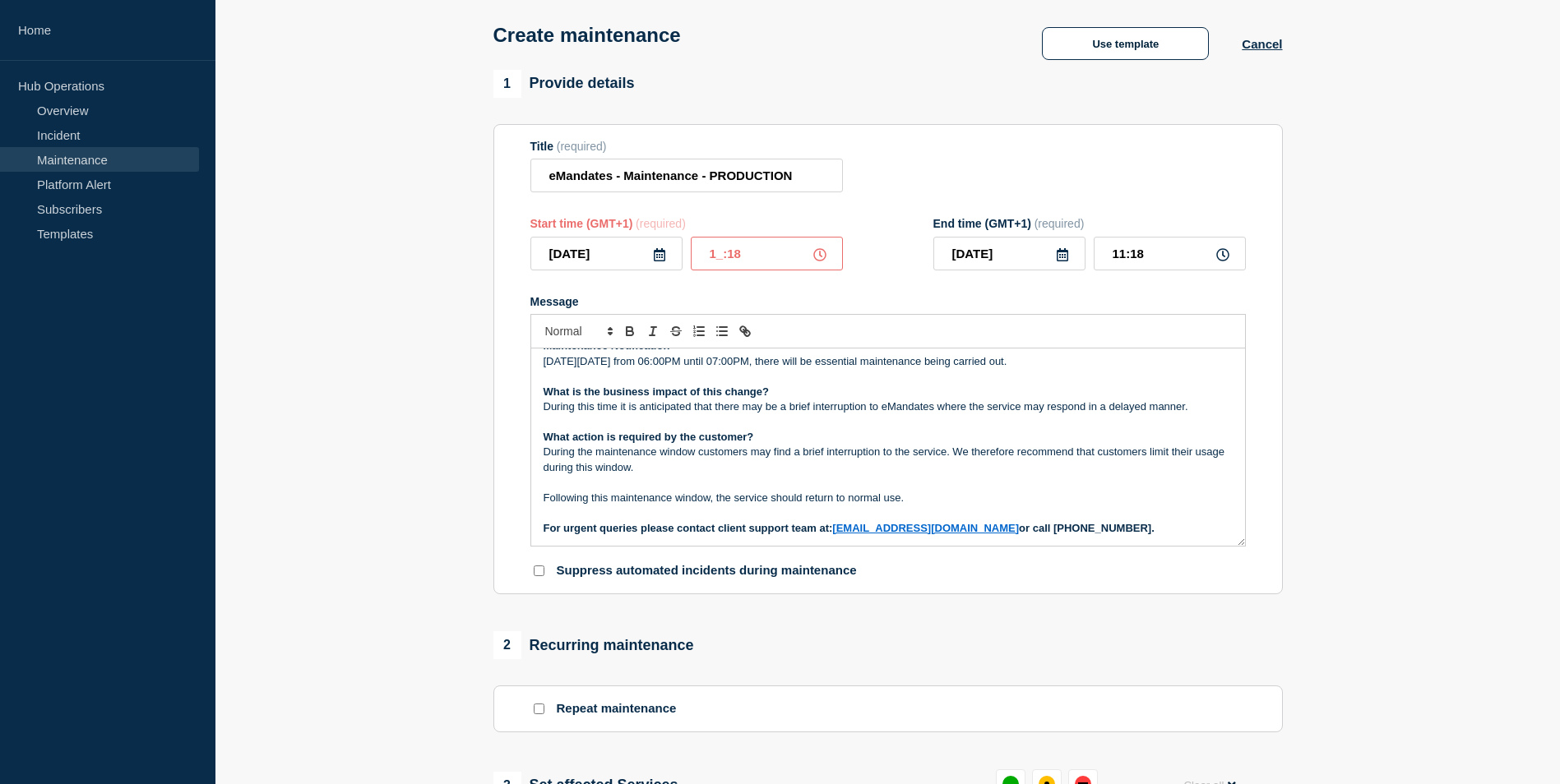
type input "18:18"
type input "19:18"
click at [748, 253] on input "18:18" at bounding box center [767, 253] width 152 height 34
type input "18:00"
type input "19:00"
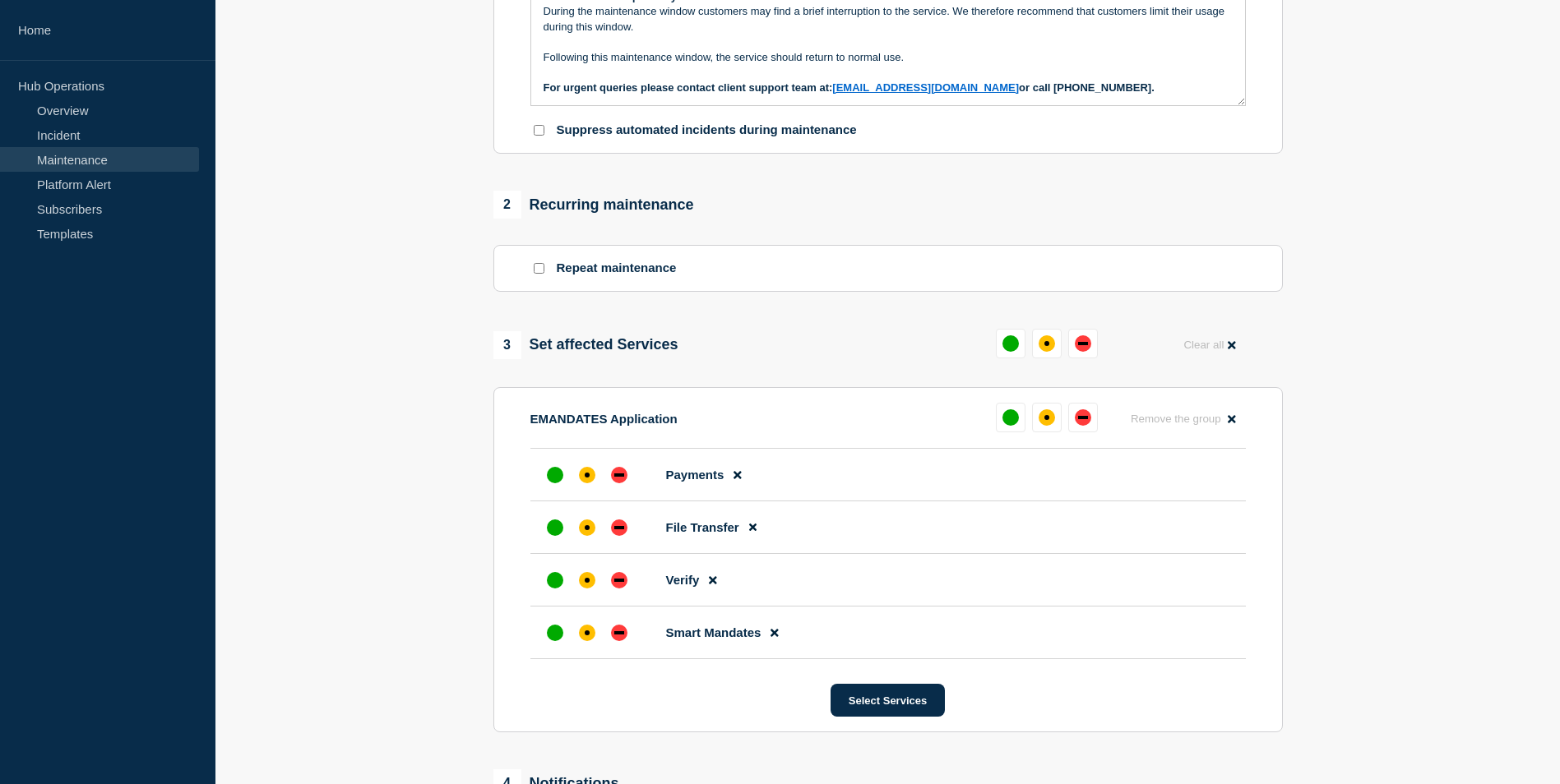
scroll to position [565, 0]
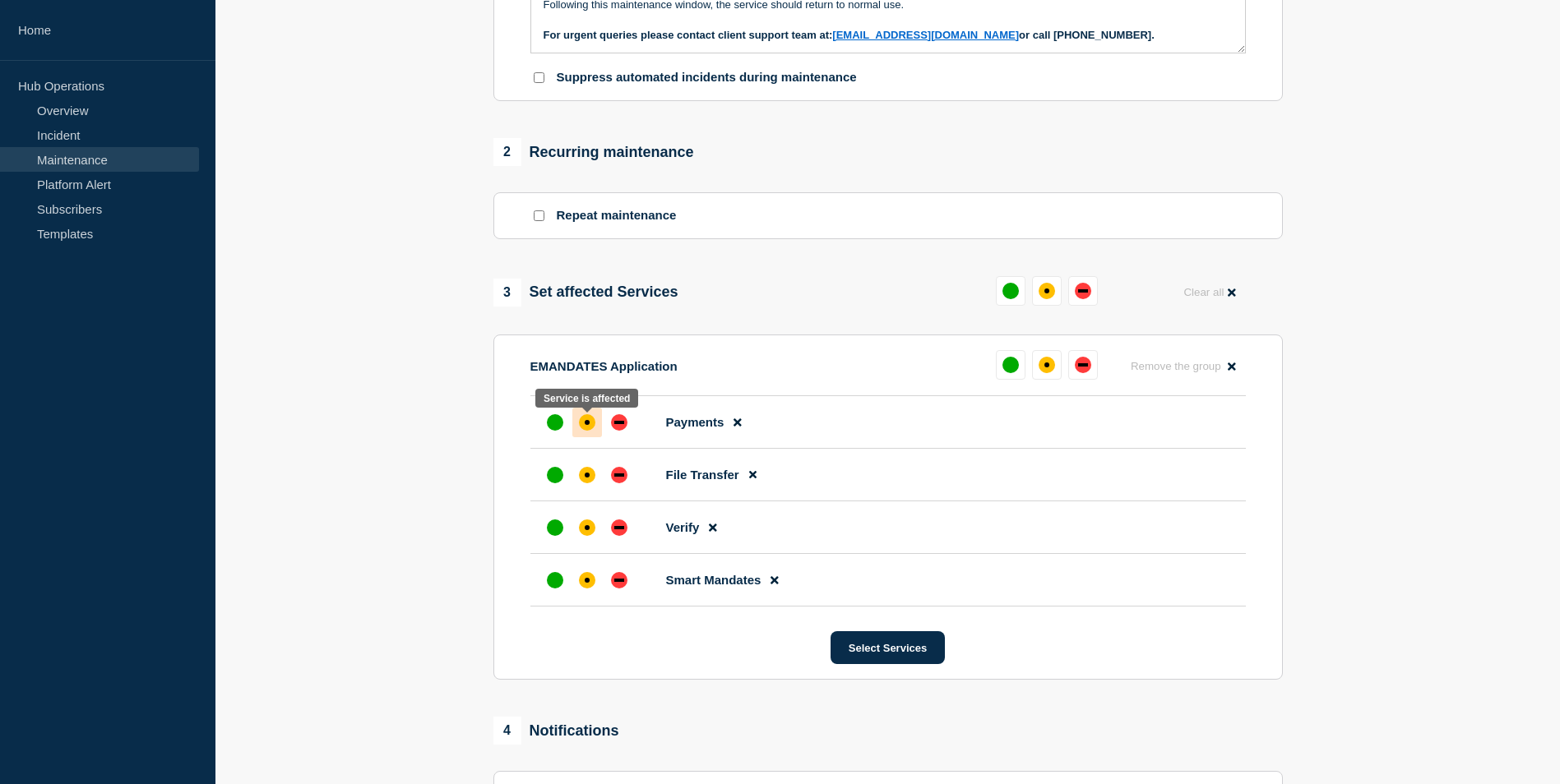
click at [584, 430] on div "affected" at bounding box center [587, 423] width 16 height 16
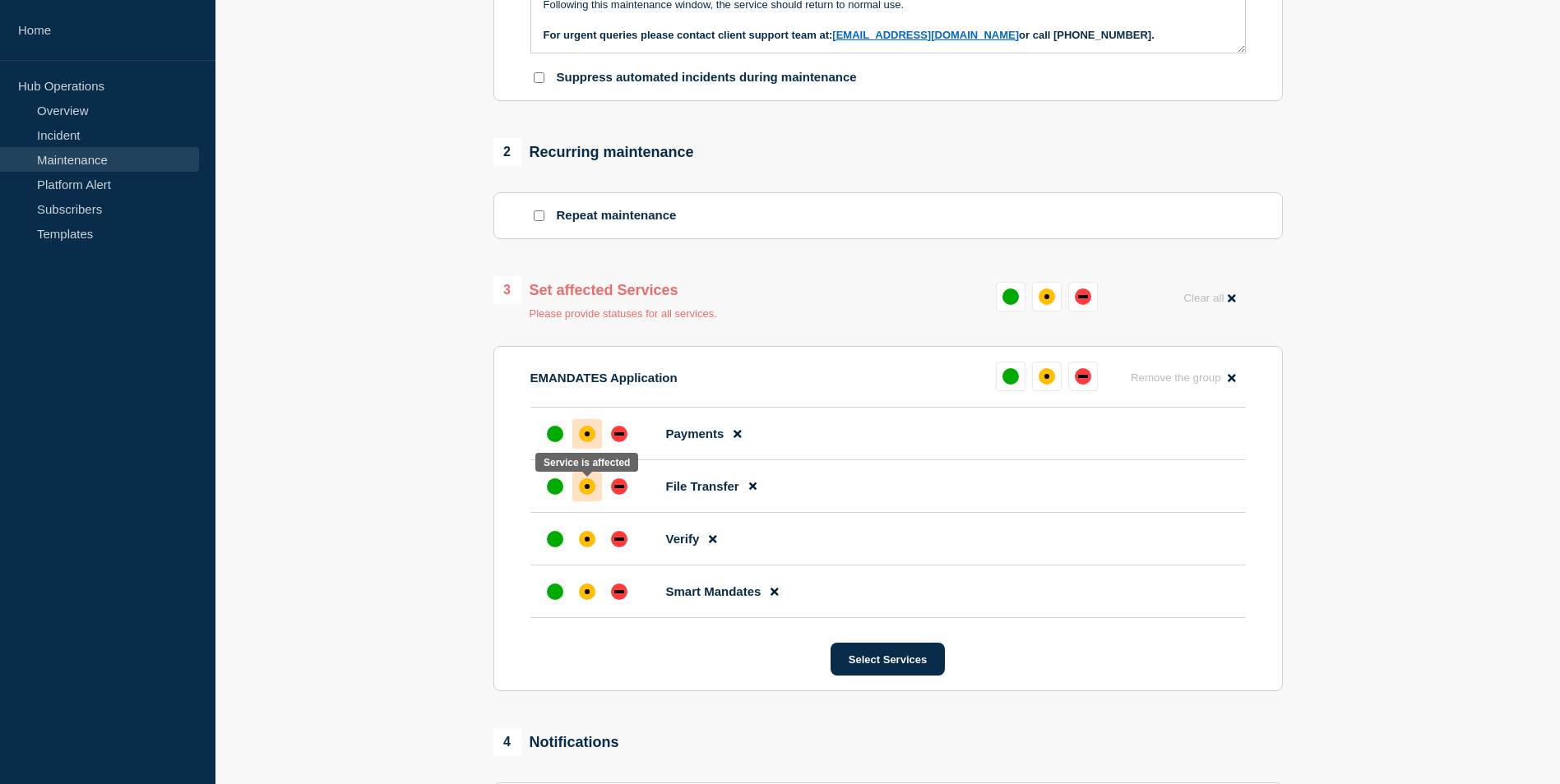
click at [590, 485] on div "affected" at bounding box center [587, 486] width 16 height 16
click at [591, 539] on div "affected" at bounding box center [587, 539] width 16 height 16
click at [590, 594] on div "affected" at bounding box center [587, 592] width 16 height 16
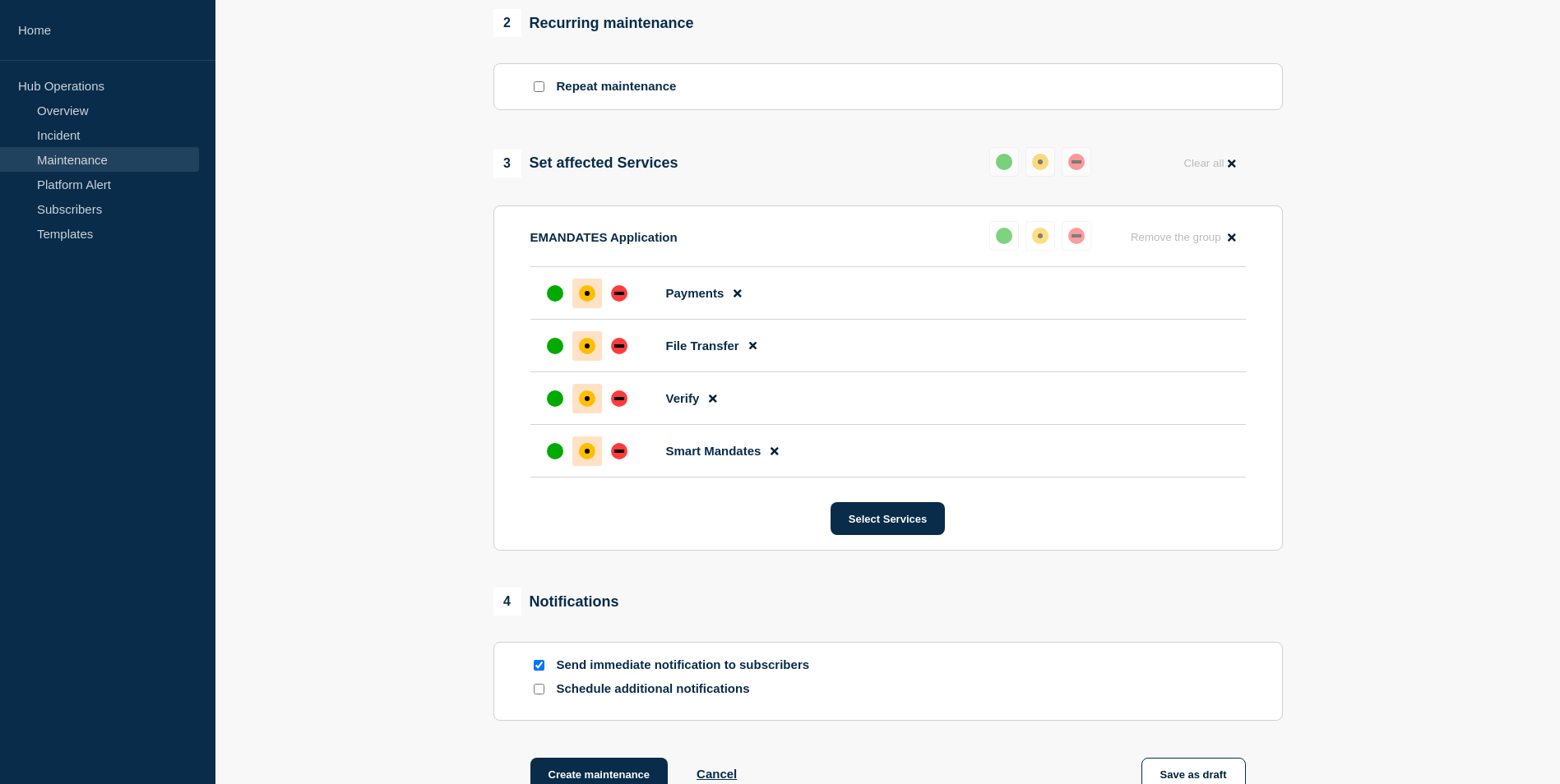
scroll to position [894, 0]
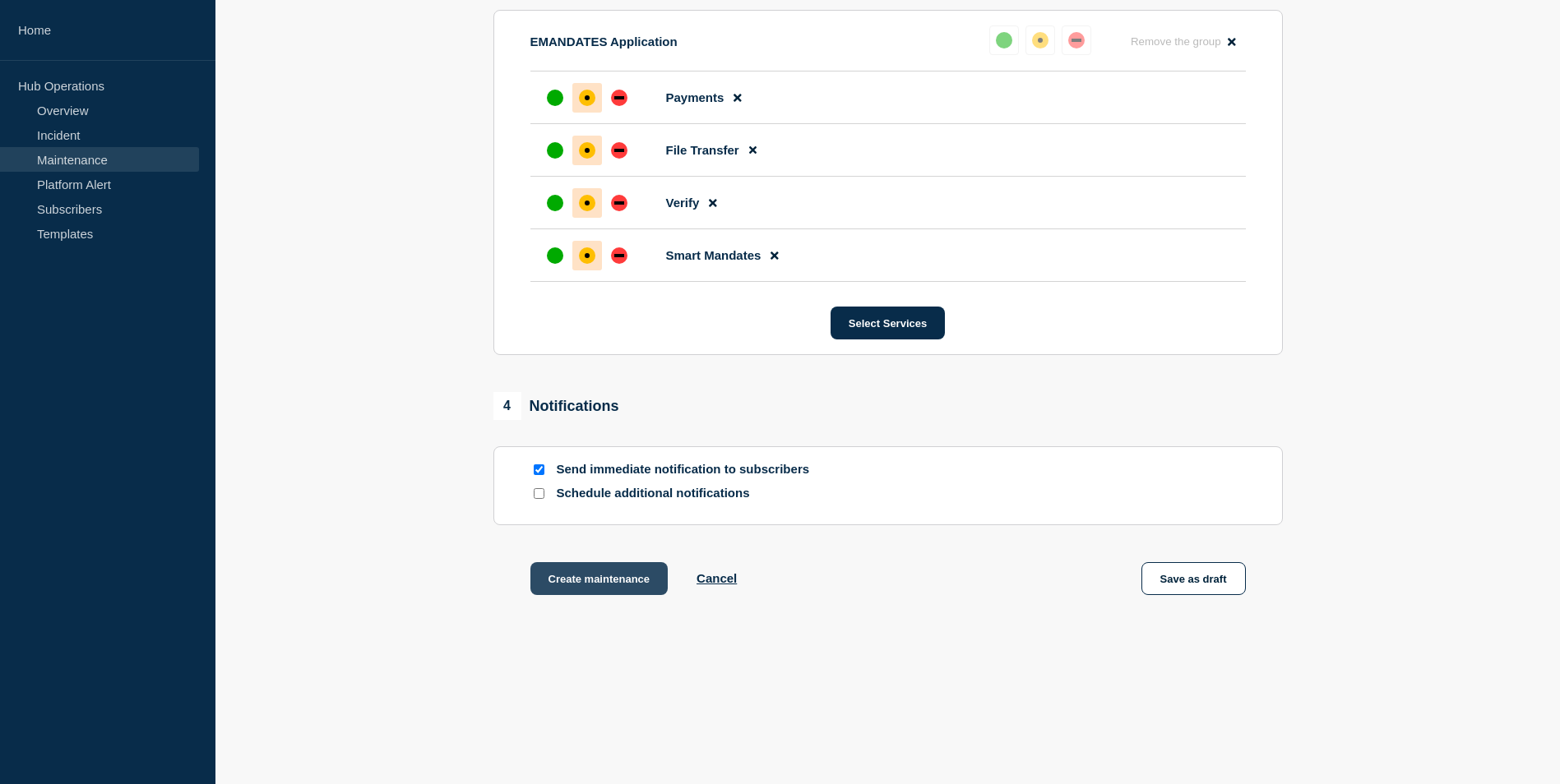
click at [609, 570] on button "Create maintenance" at bounding box center [599, 579] width 139 height 33
